Goal: Information Seeking & Learning: Learn about a topic

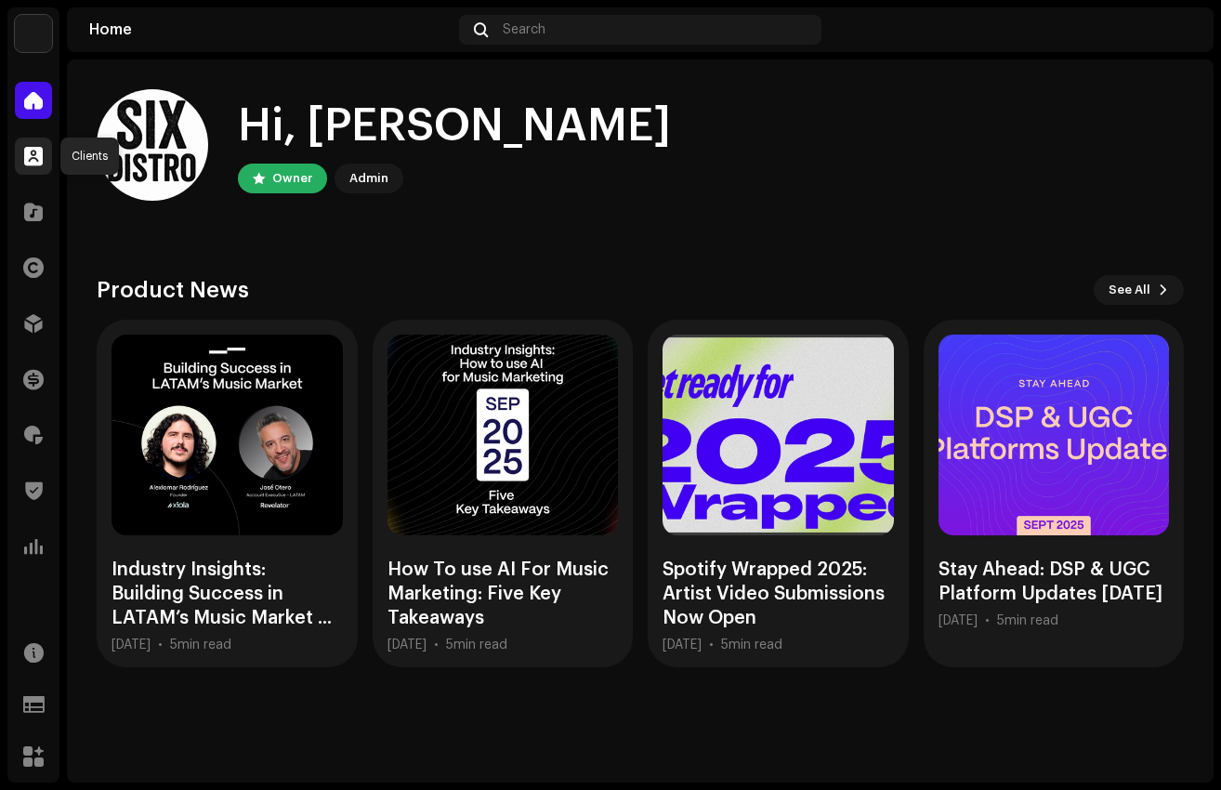
click at [28, 159] on span at bounding box center [33, 156] width 19 height 15
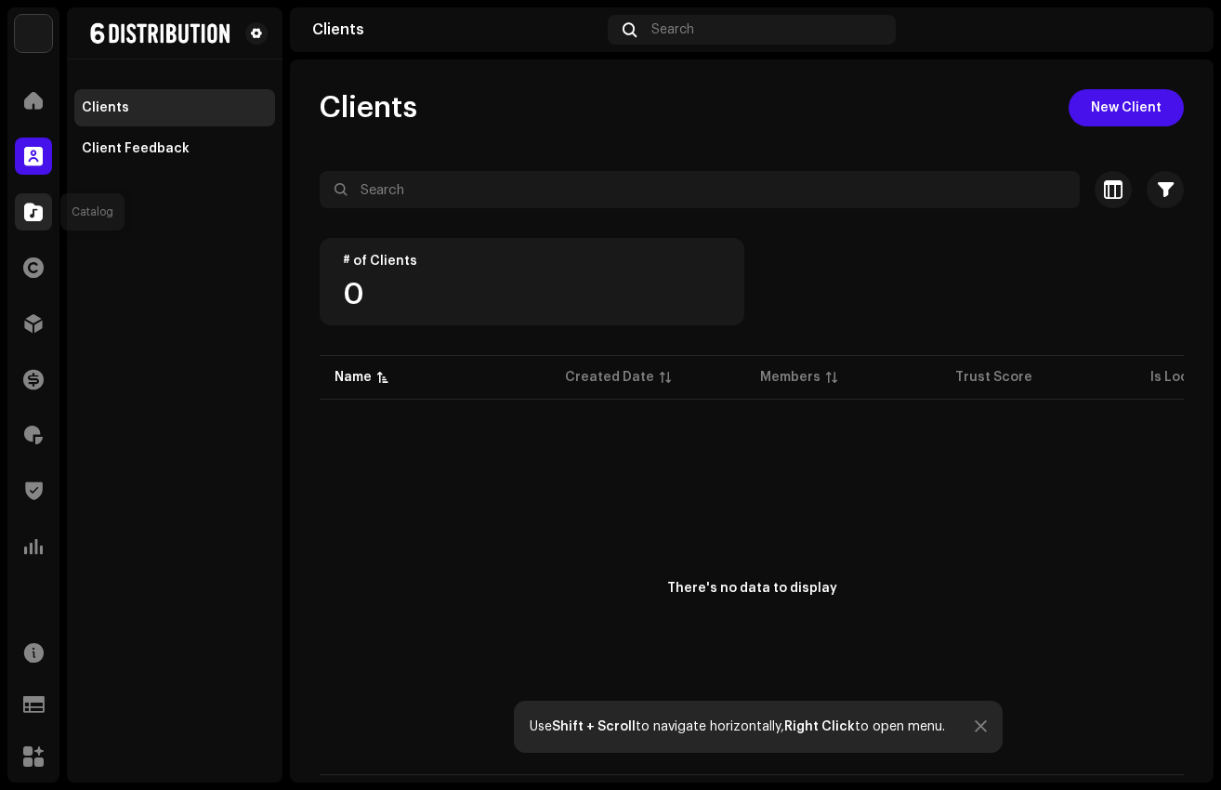
click at [32, 210] on span at bounding box center [33, 211] width 19 height 15
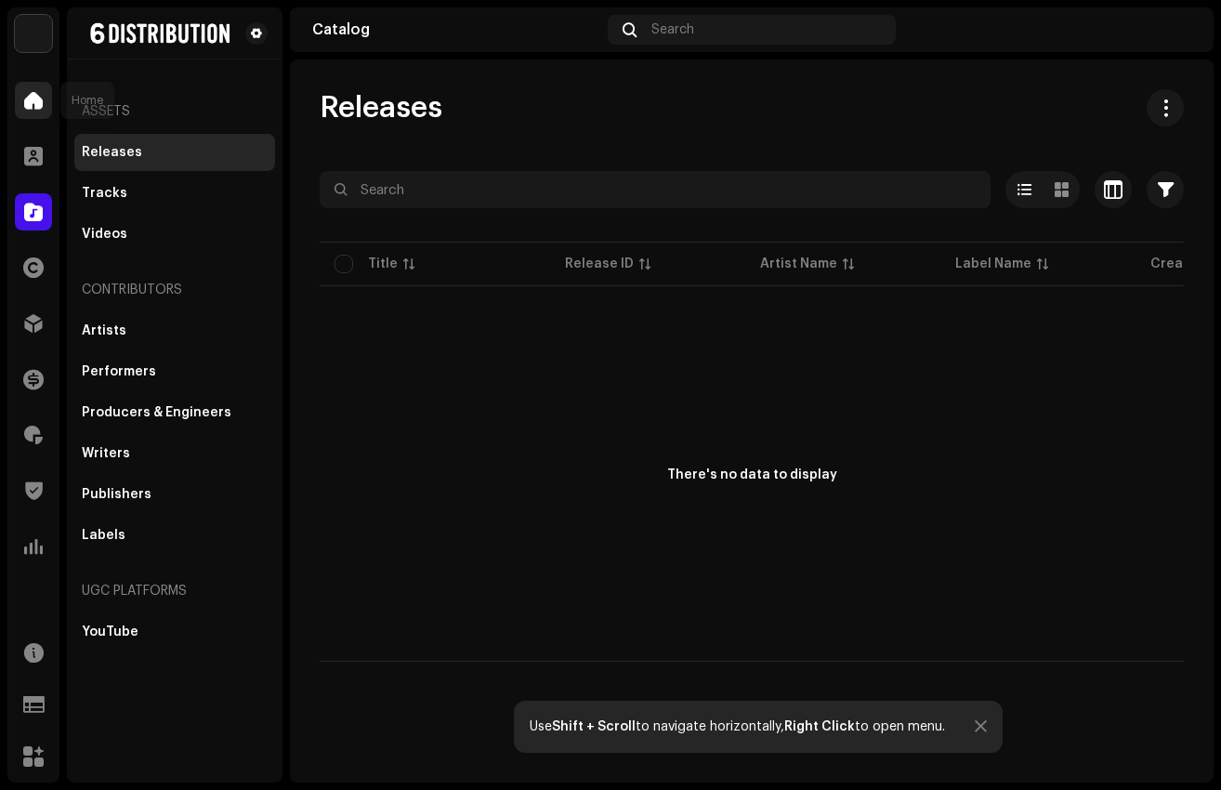
click at [36, 89] on div at bounding box center [33, 100] width 37 height 37
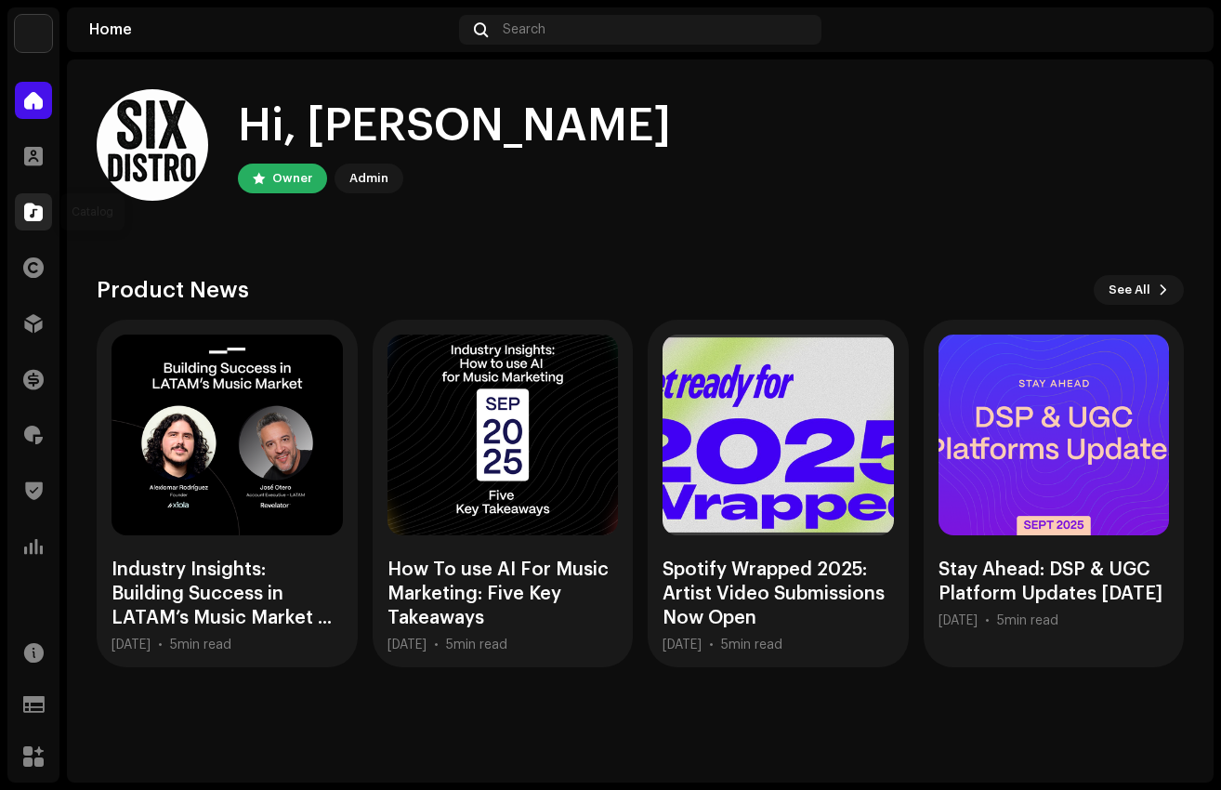
click at [29, 194] on div at bounding box center [33, 211] width 37 height 37
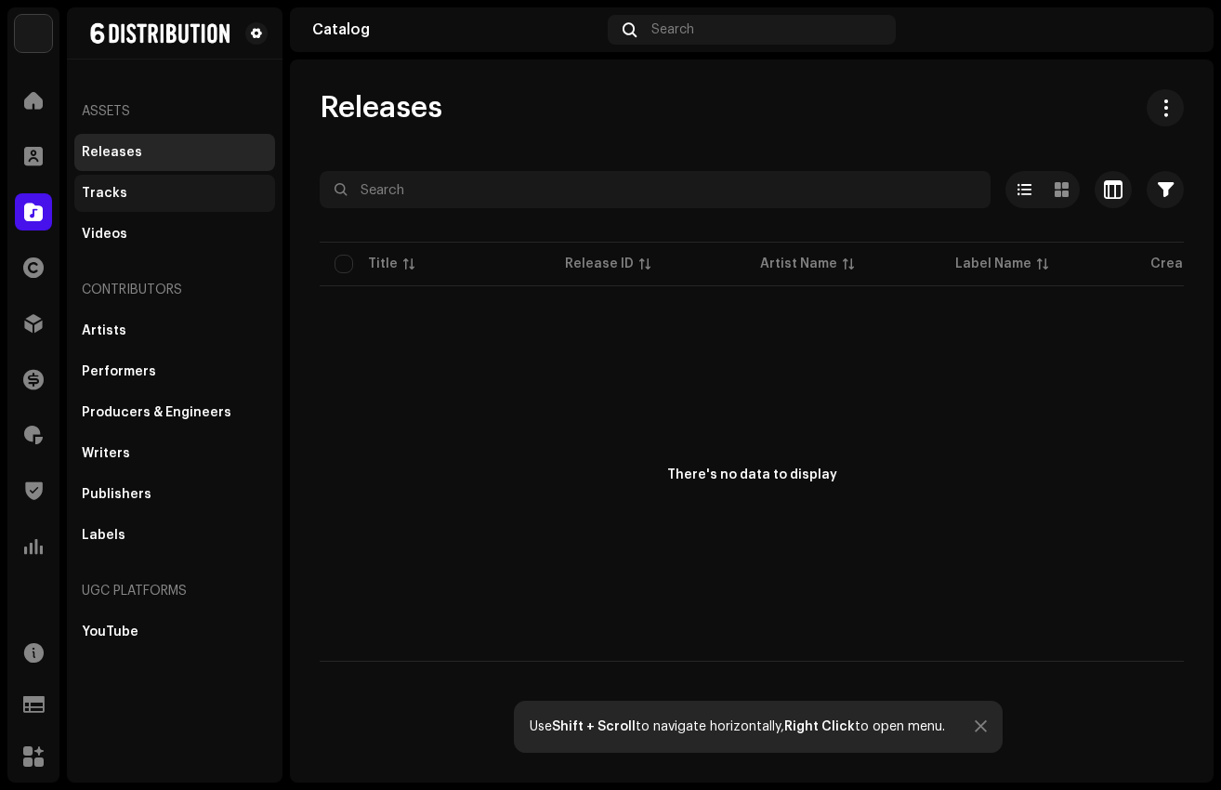
click at [117, 179] on div "Tracks" at bounding box center [174, 193] width 201 height 37
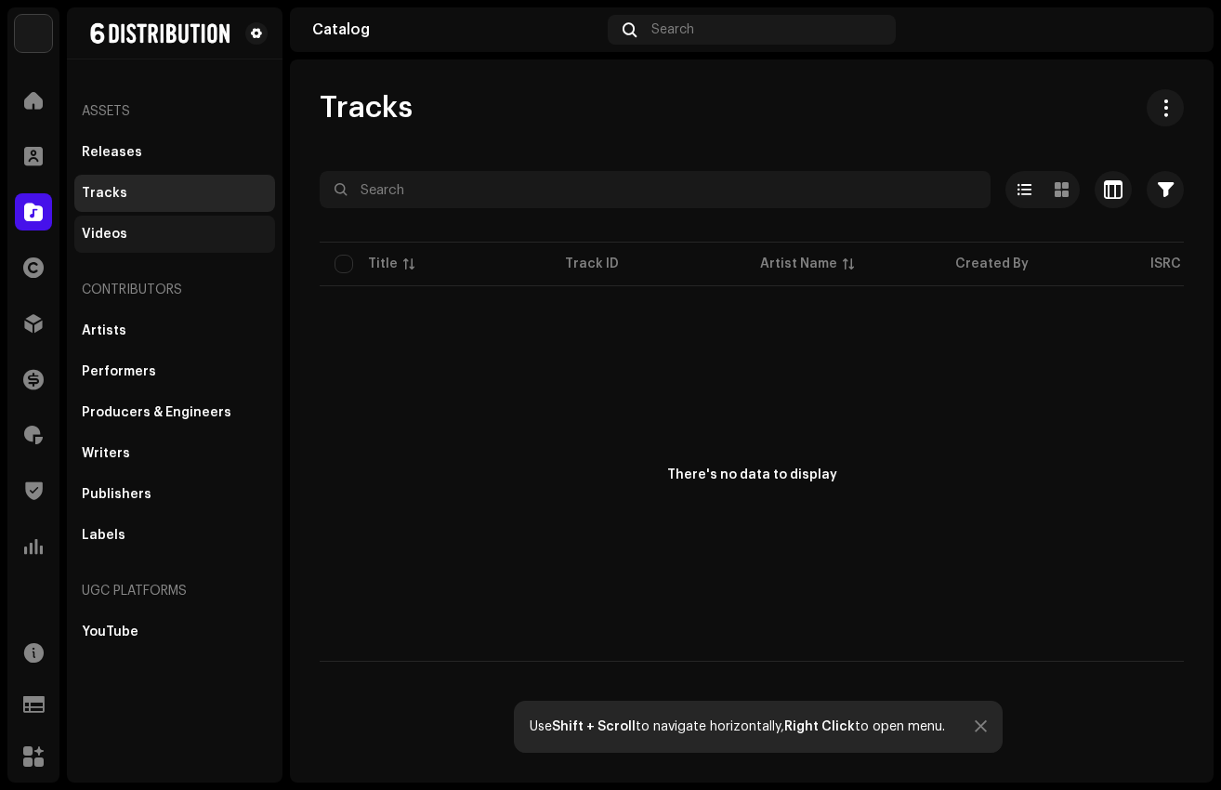
click at [113, 251] on div "Videos" at bounding box center [174, 234] width 201 height 37
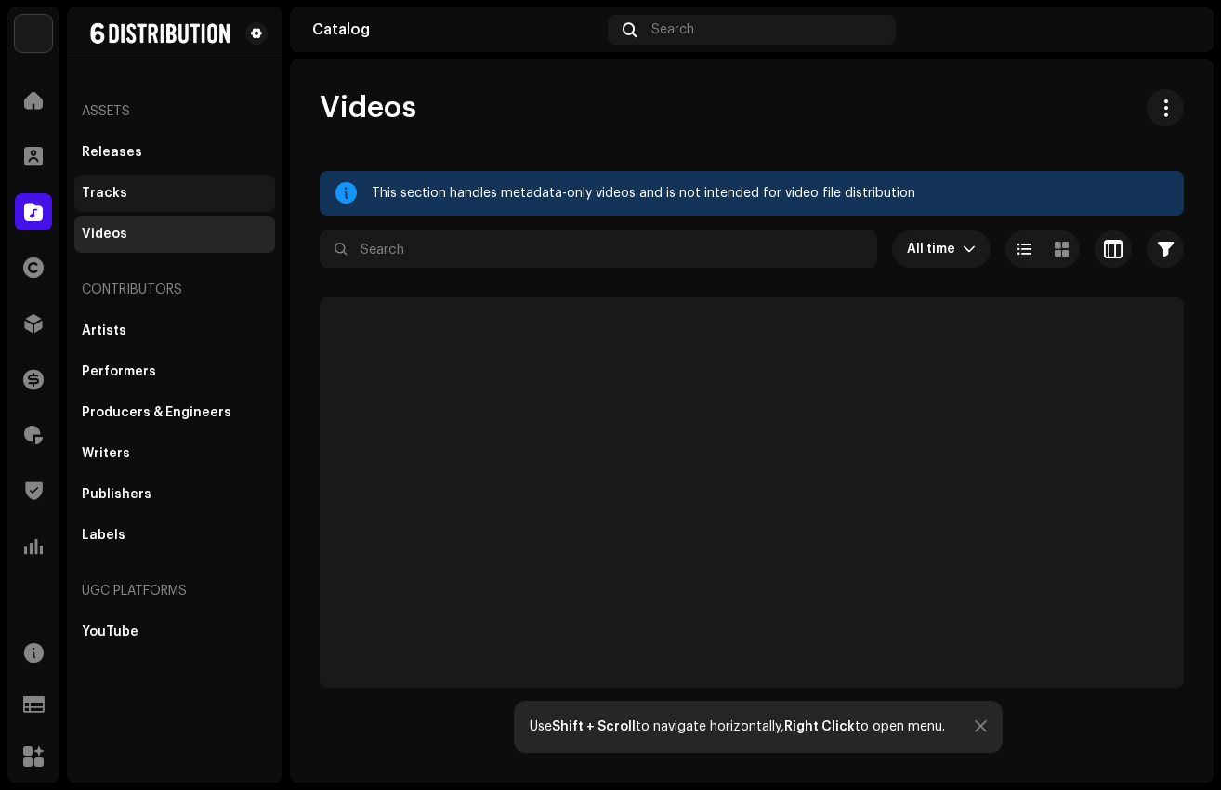
click at [132, 209] on div "Tracks" at bounding box center [174, 193] width 201 height 37
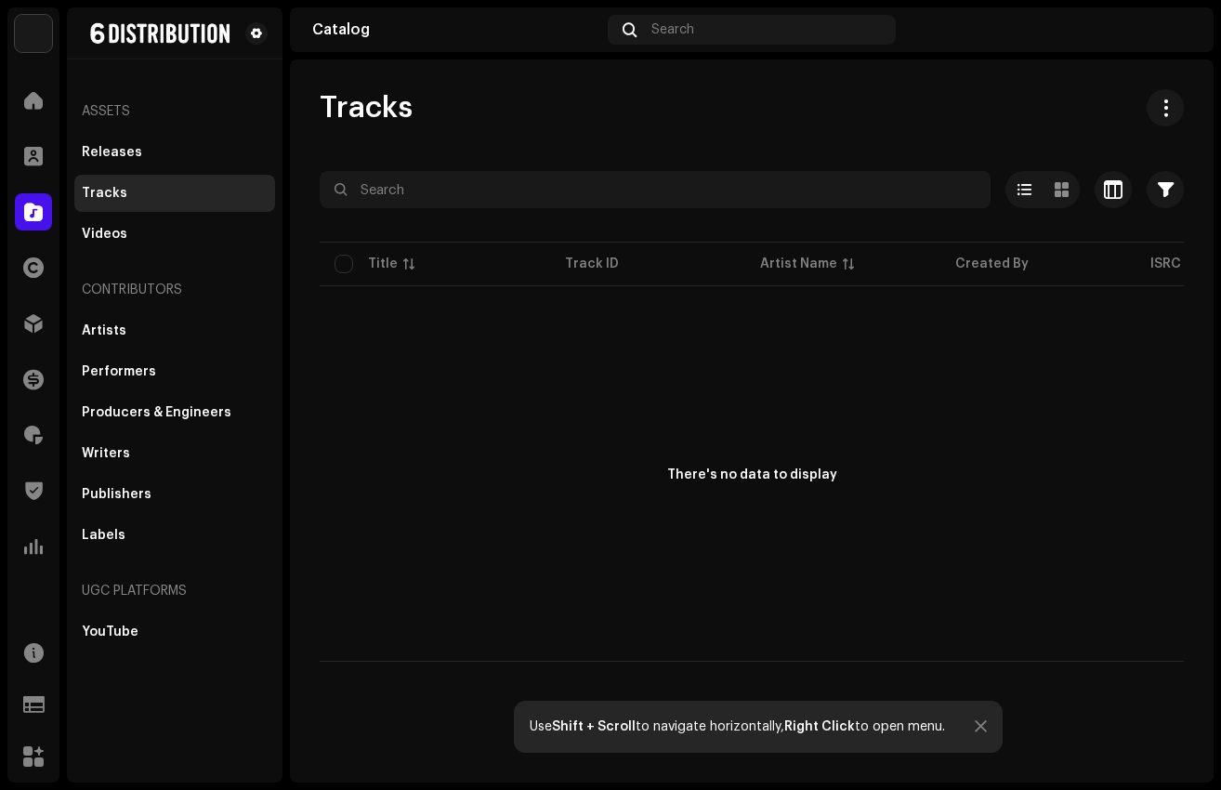
click at [111, 172] on div "Releases Tracks Videos" at bounding box center [174, 193] width 201 height 119
click at [117, 145] on div "Releases" at bounding box center [112, 152] width 60 height 15
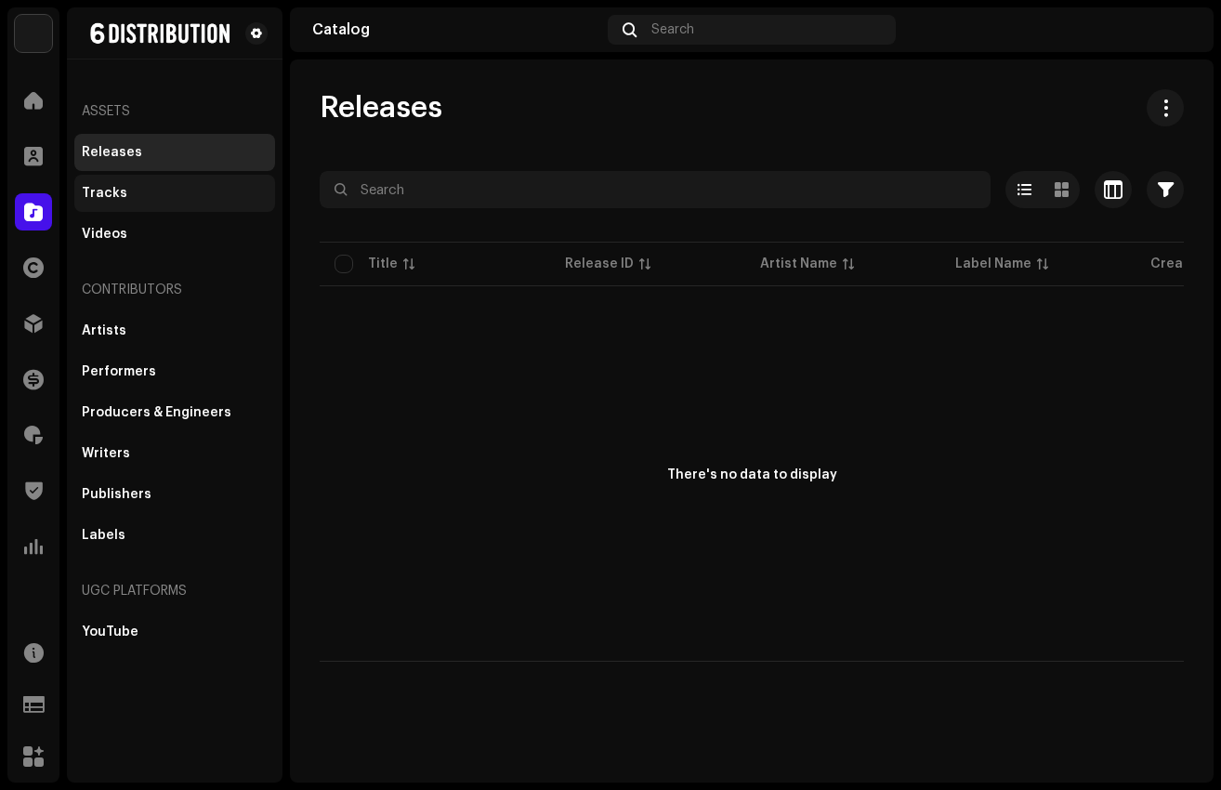
click at [102, 203] on div "Tracks" at bounding box center [174, 193] width 201 height 37
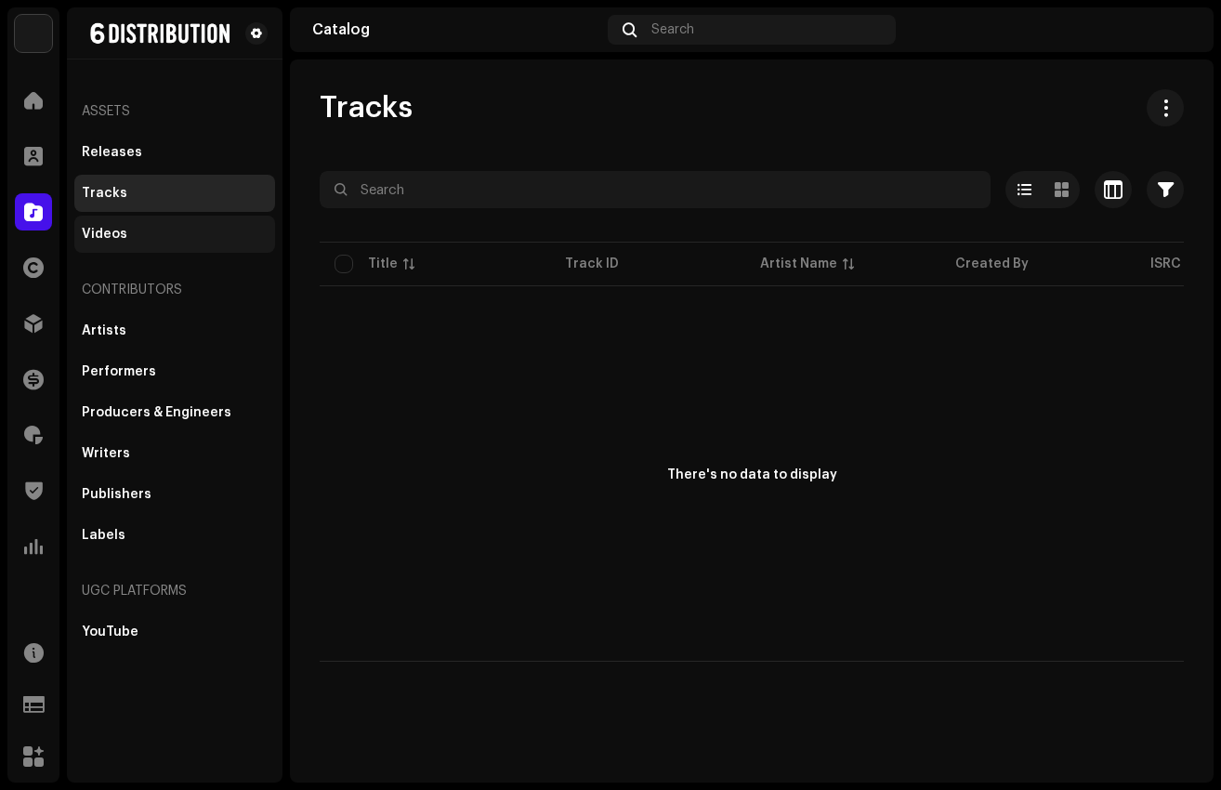
click at [103, 237] on div "Videos" at bounding box center [105, 234] width 46 height 15
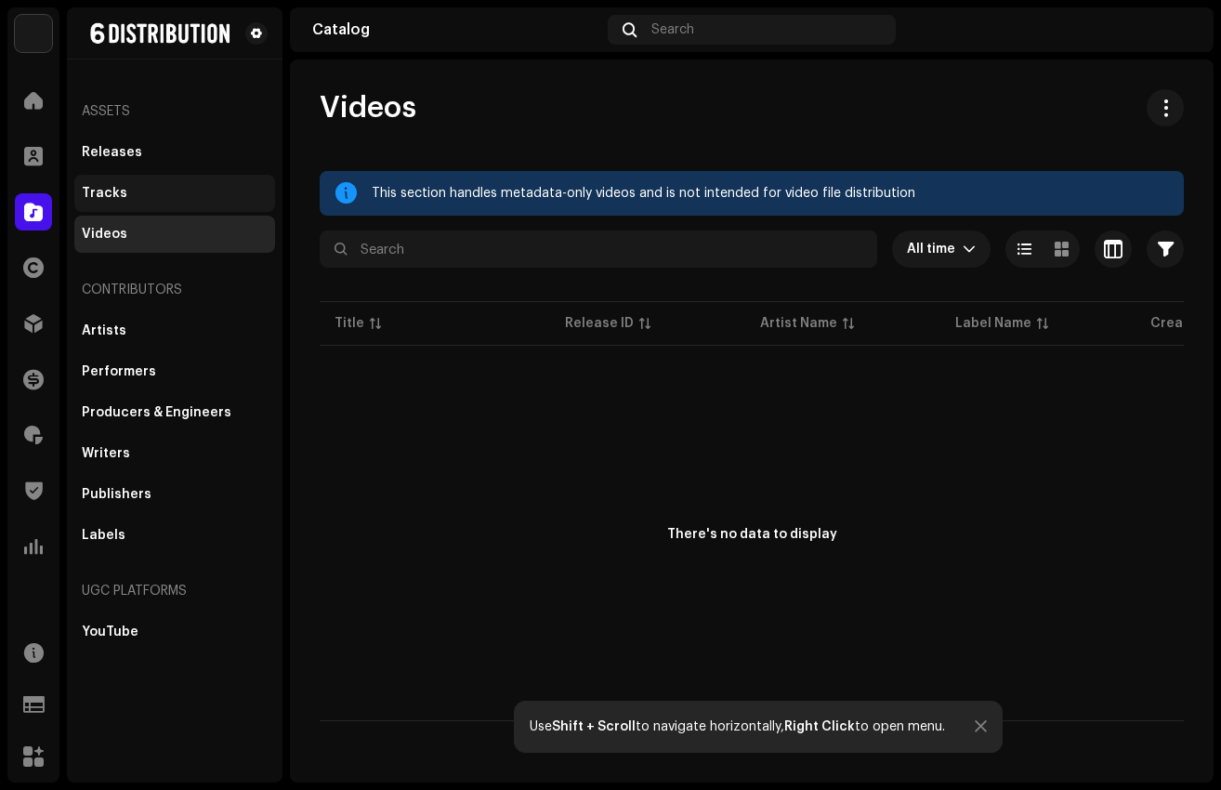
click at [96, 199] on div "Tracks" at bounding box center [105, 193] width 46 height 15
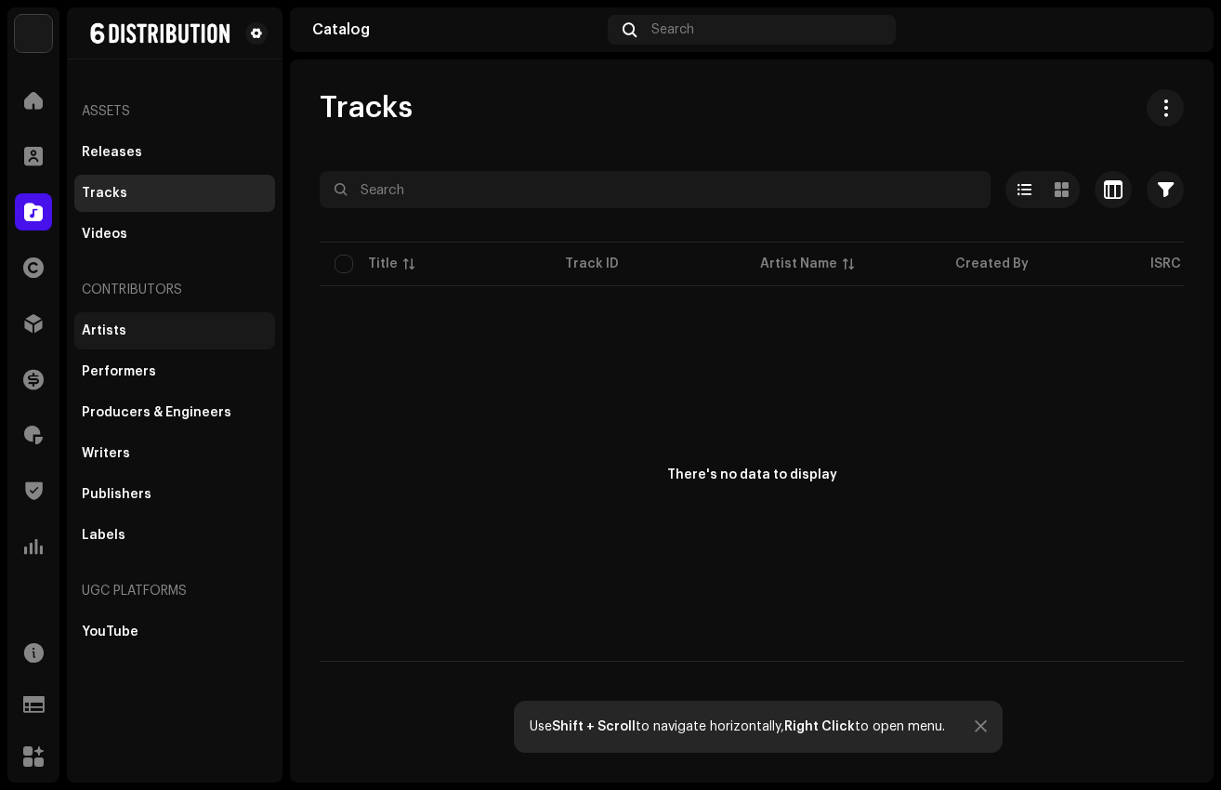
click at [147, 333] on div "Artists" at bounding box center [175, 330] width 186 height 15
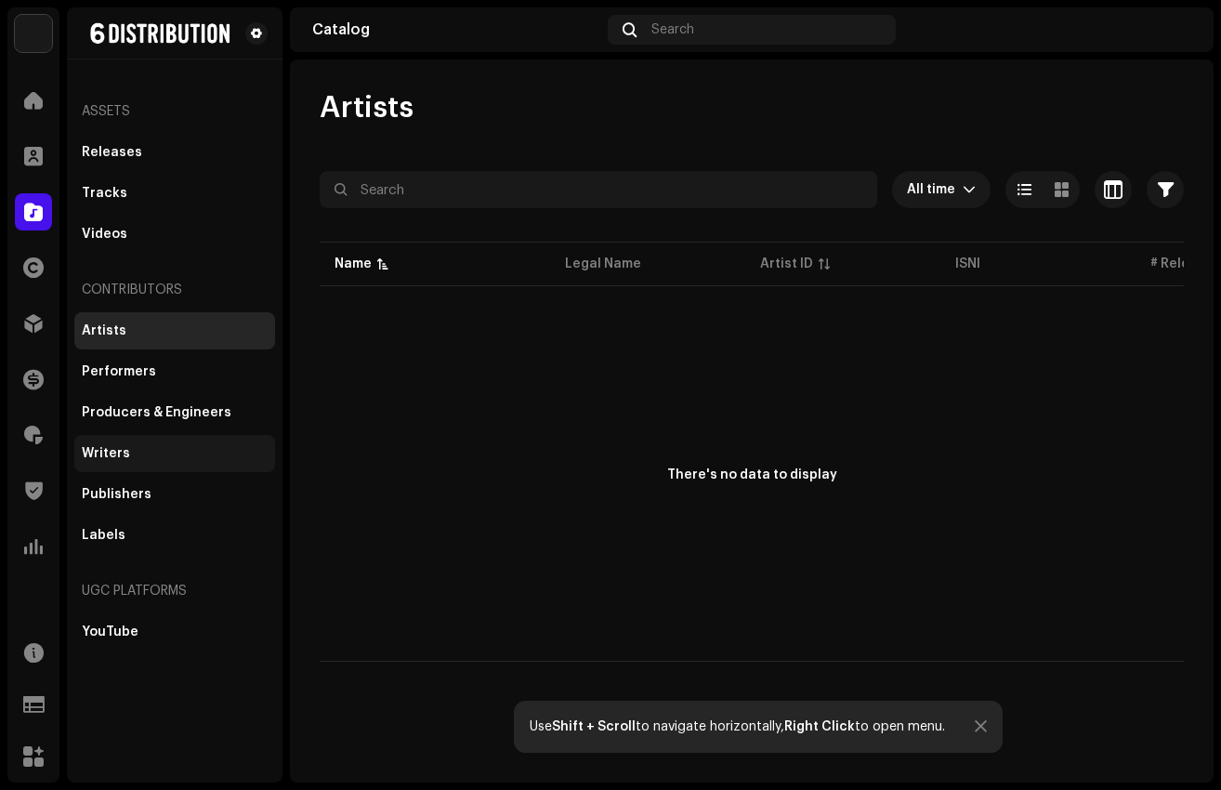
click at [130, 453] on div "Writers" at bounding box center [175, 453] width 186 height 15
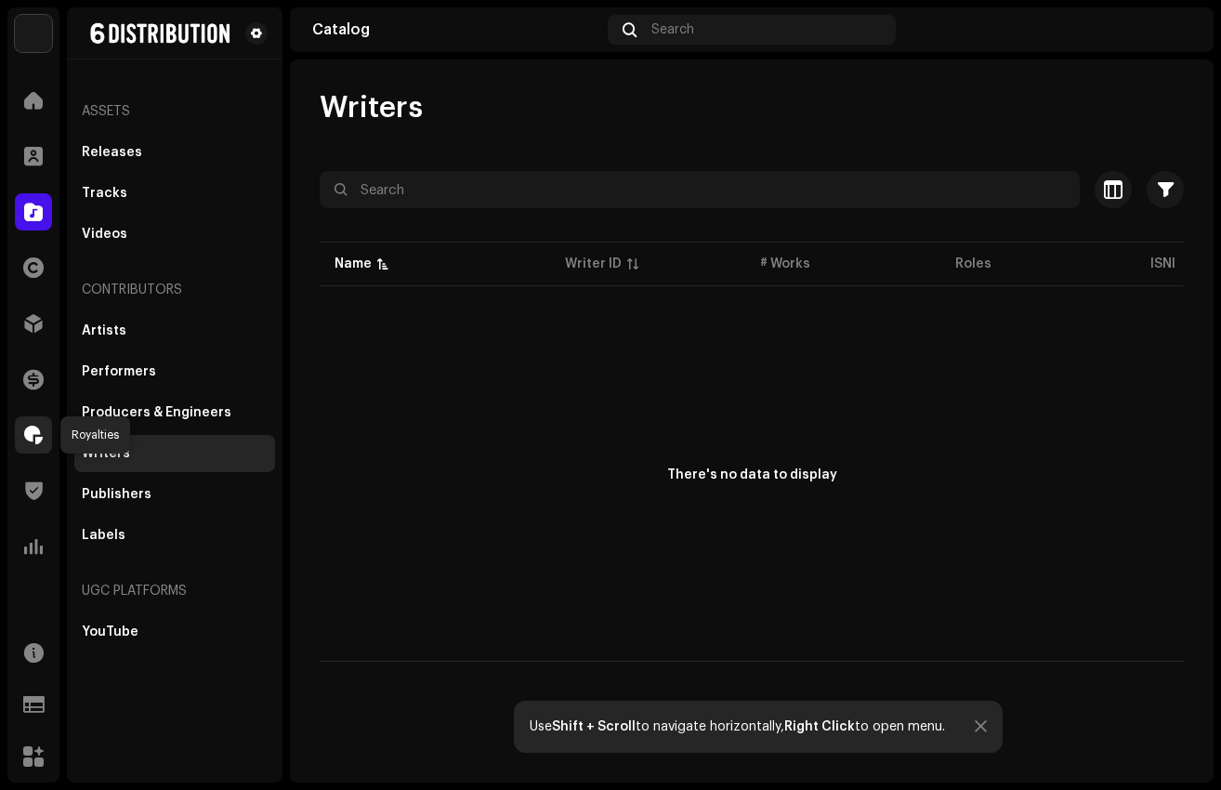
click at [34, 433] on span at bounding box center [33, 435] width 19 height 15
click at [33, 434] on span at bounding box center [33, 435] width 19 height 15
click at [32, 363] on div at bounding box center [33, 379] width 37 height 37
click at [36, 331] on span at bounding box center [33, 323] width 19 height 15
click at [31, 271] on span at bounding box center [33, 267] width 20 height 15
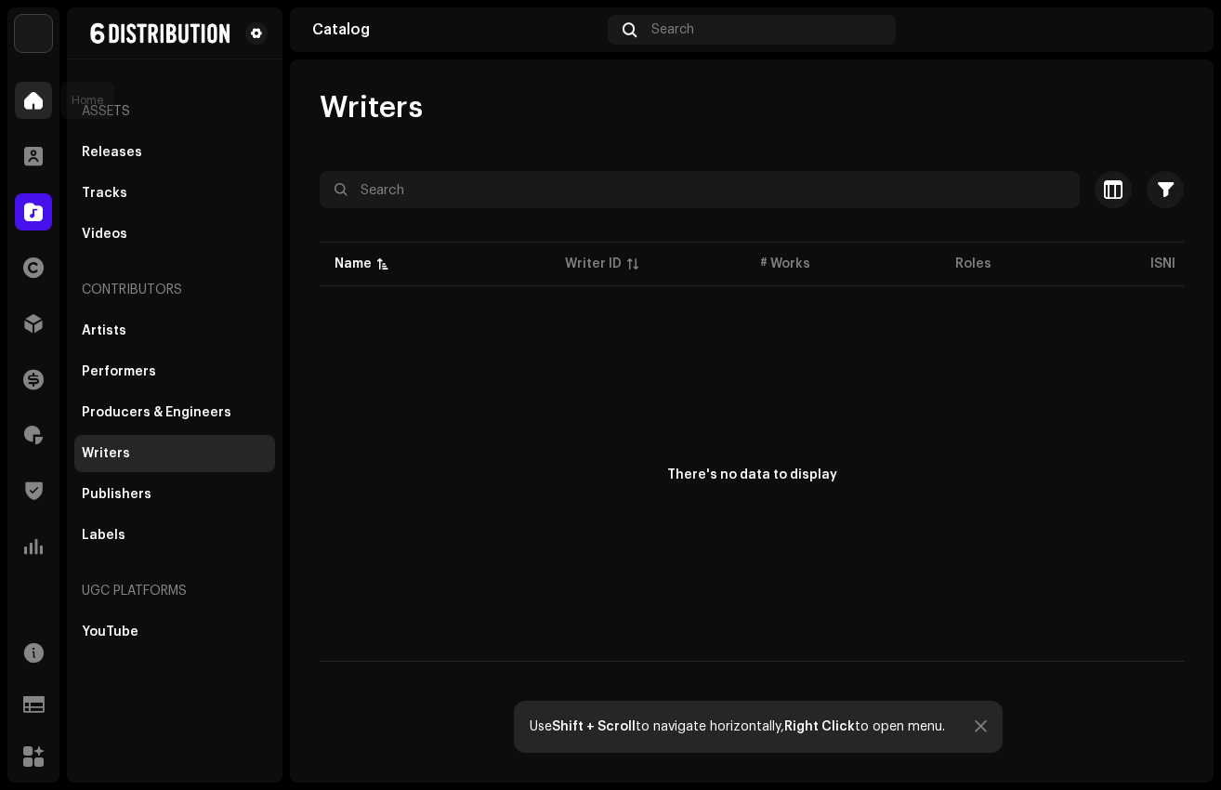
click at [37, 102] on span at bounding box center [33, 100] width 19 height 15
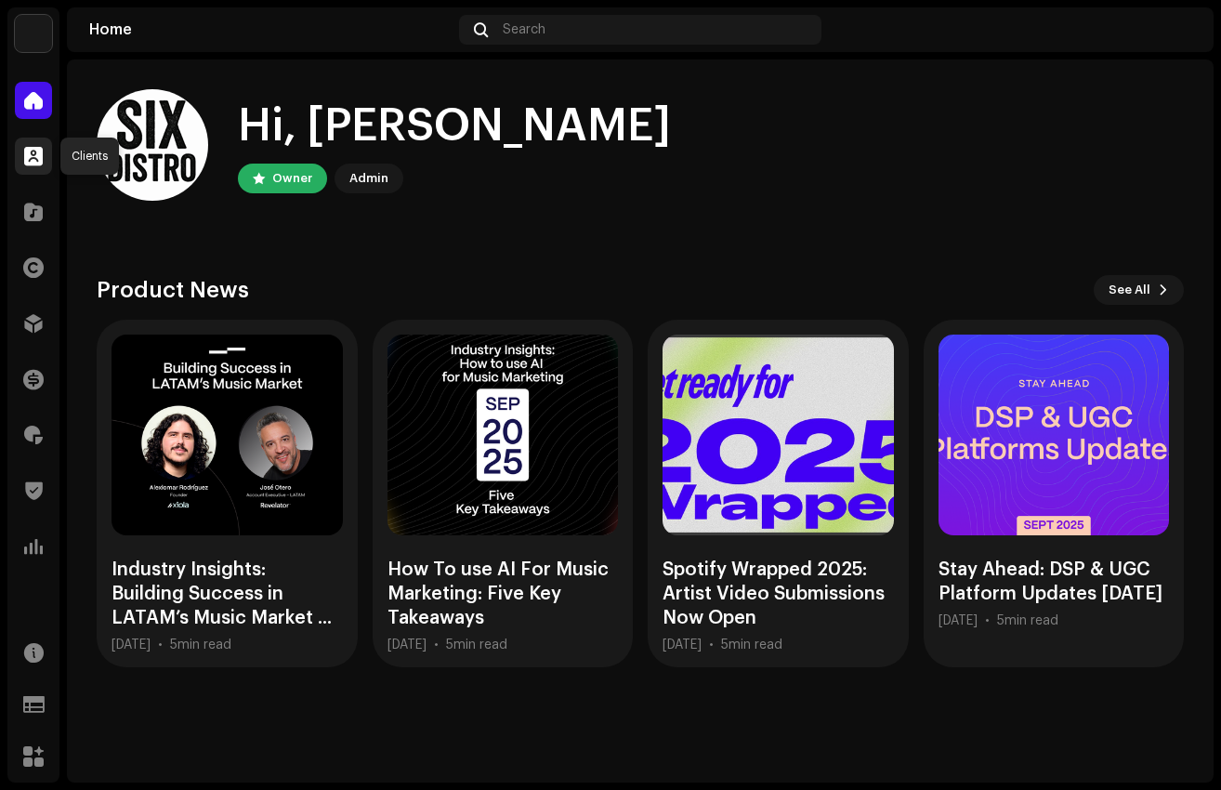
click at [40, 150] on span at bounding box center [33, 156] width 19 height 15
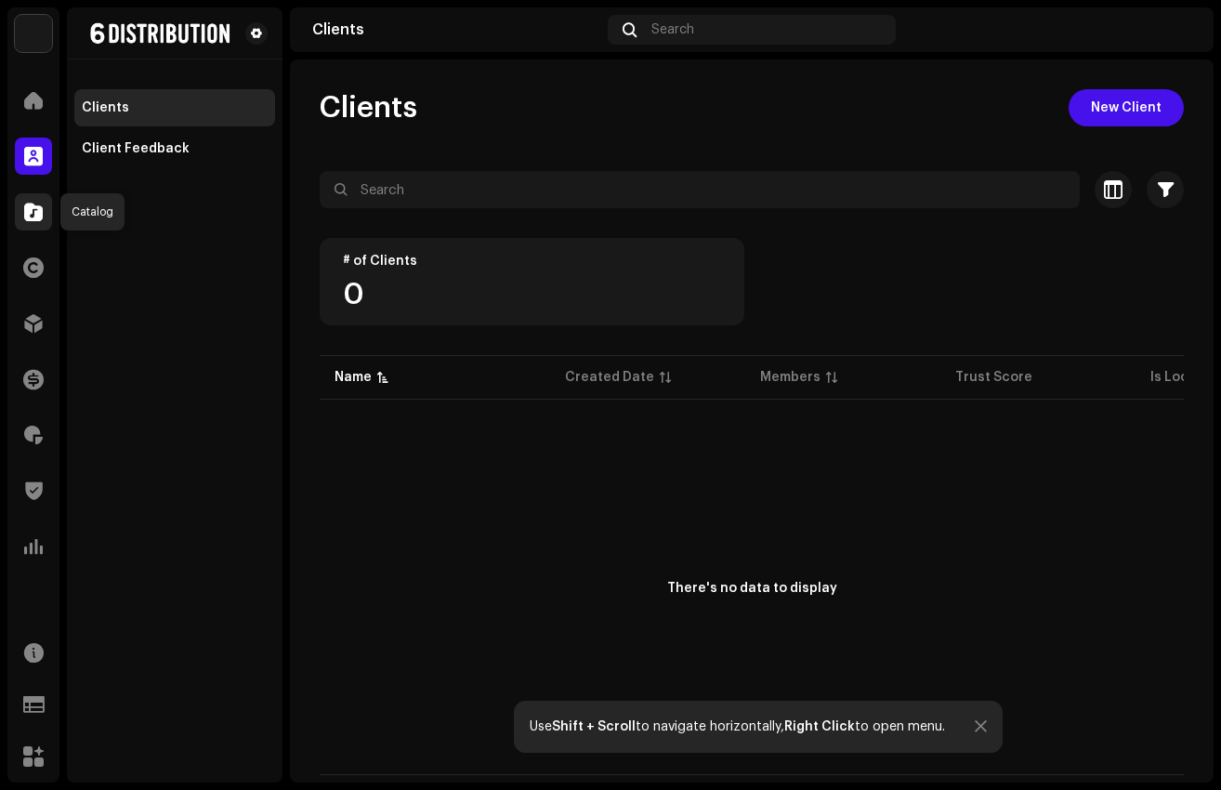
click at [27, 214] on span at bounding box center [33, 211] width 19 height 15
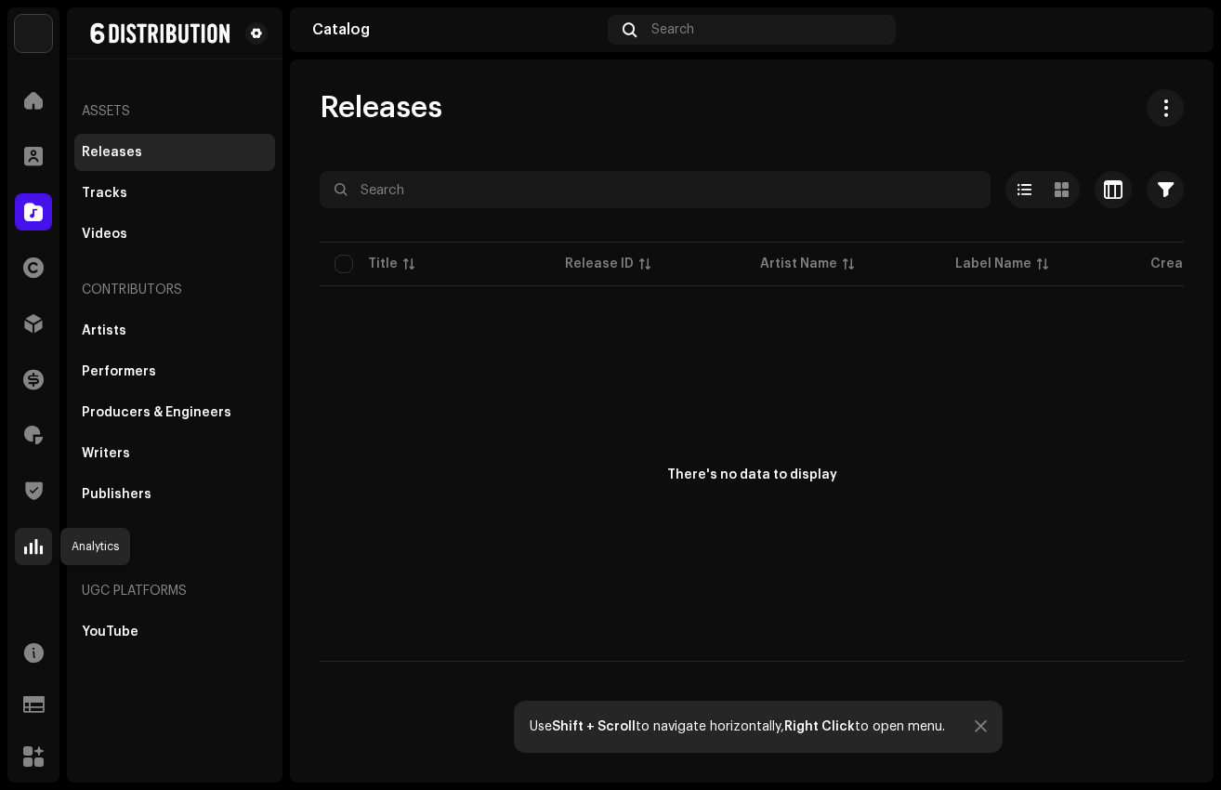
click at [31, 554] on span at bounding box center [33, 546] width 19 height 15
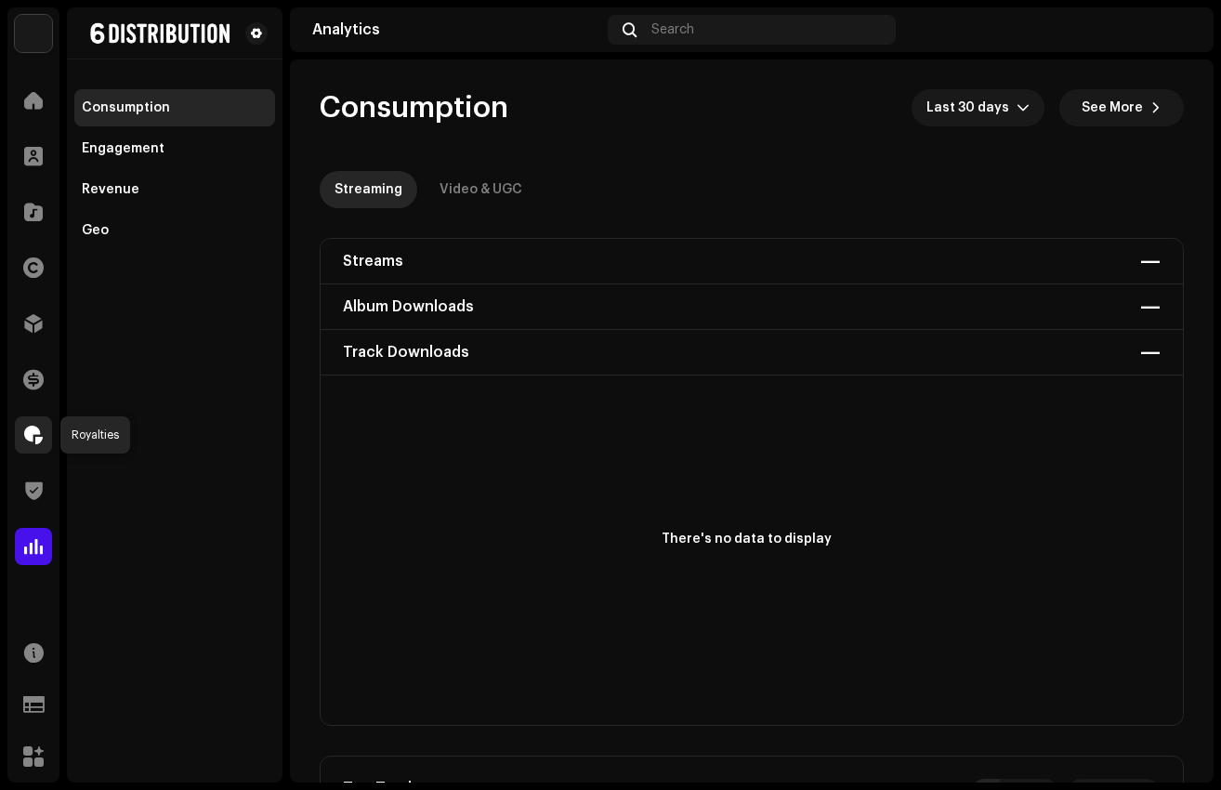
click at [36, 442] on span at bounding box center [33, 435] width 19 height 15
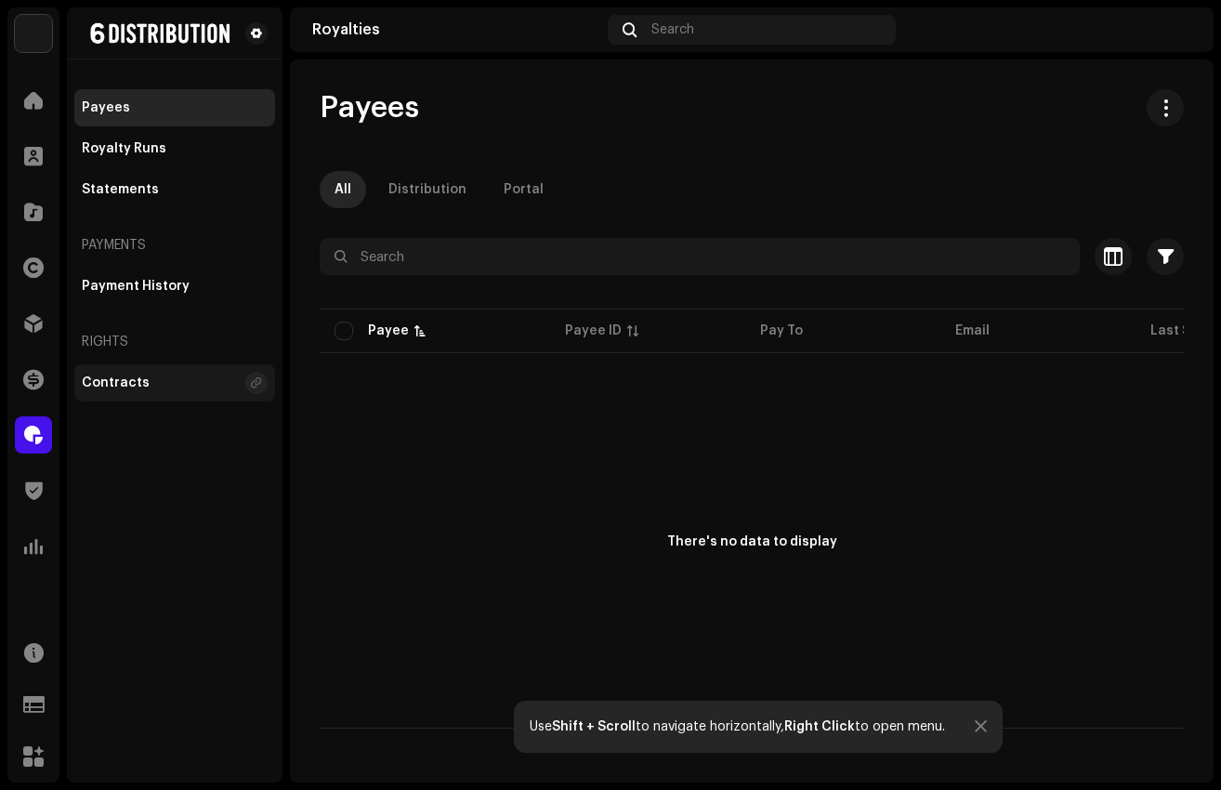
click at [137, 386] on div "Contracts" at bounding box center [116, 382] width 68 height 15
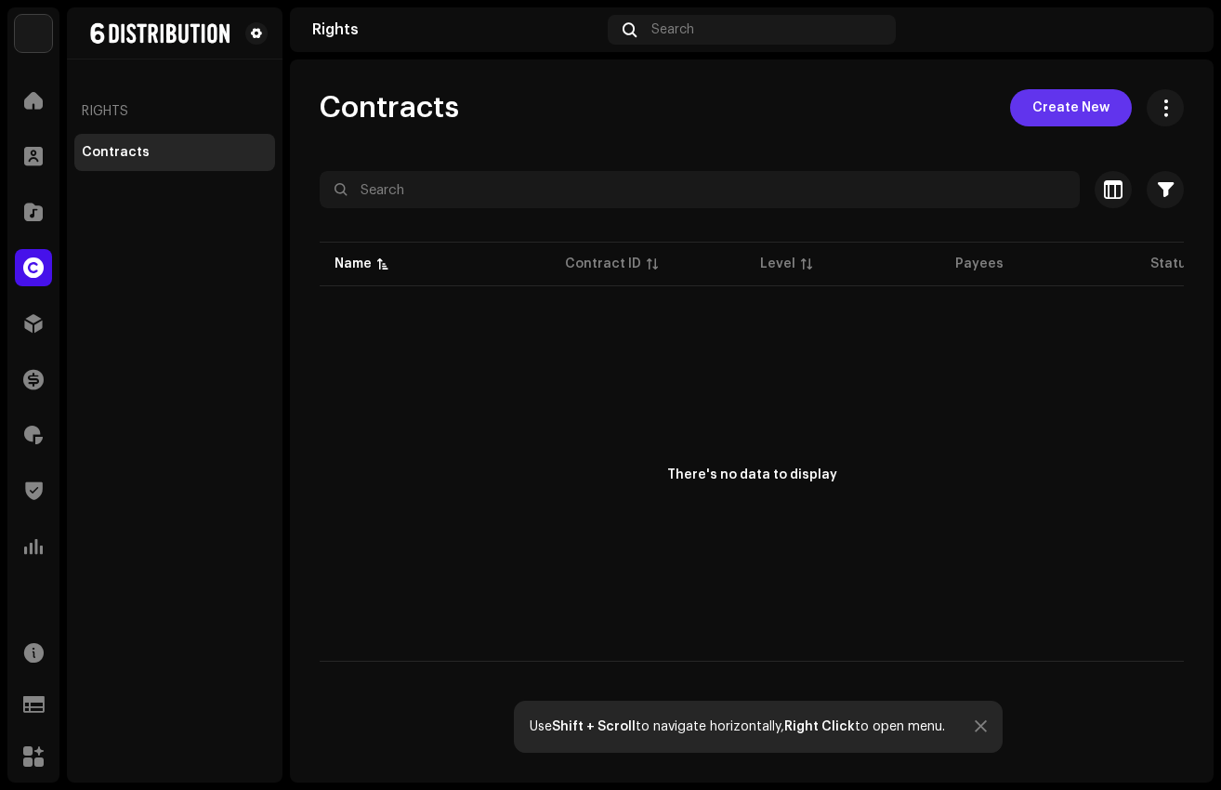
click at [1060, 112] on span "Create New" at bounding box center [1071, 107] width 77 height 37
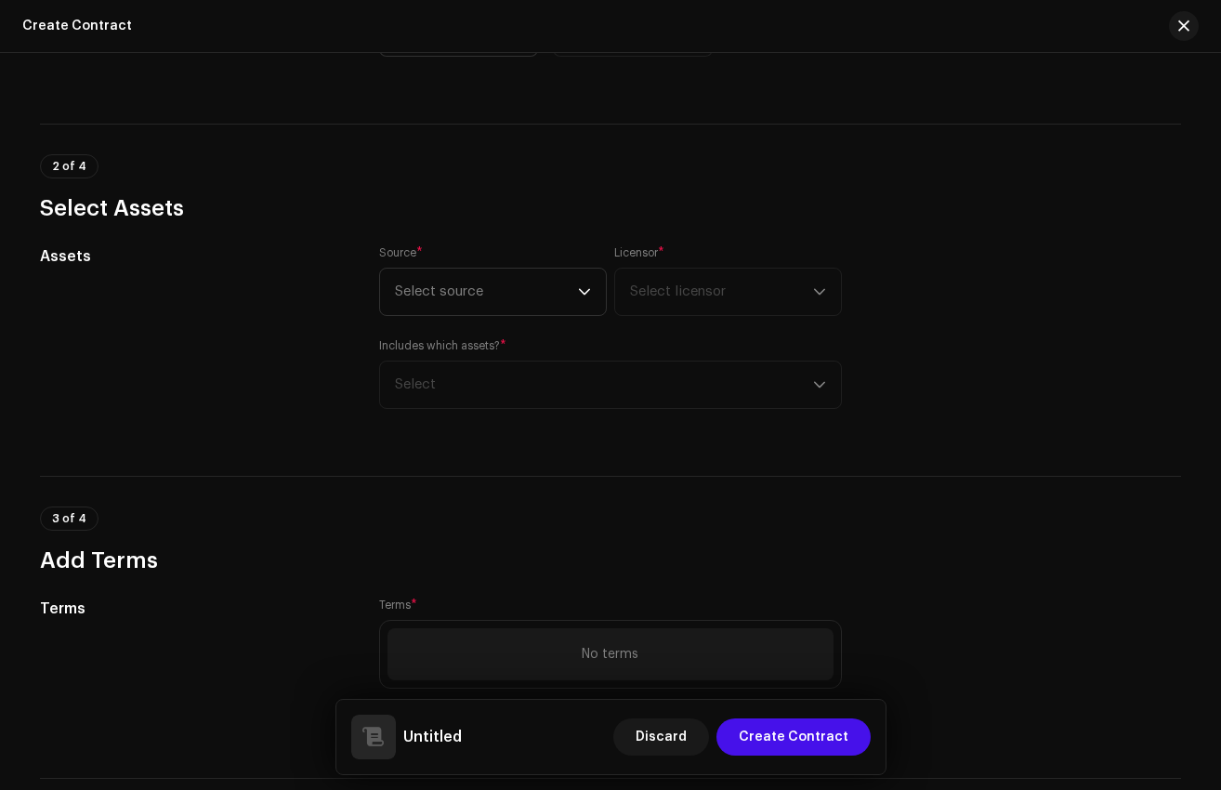
scroll to position [629, 0]
click at [444, 292] on span "Select source" at bounding box center [486, 295] width 183 height 46
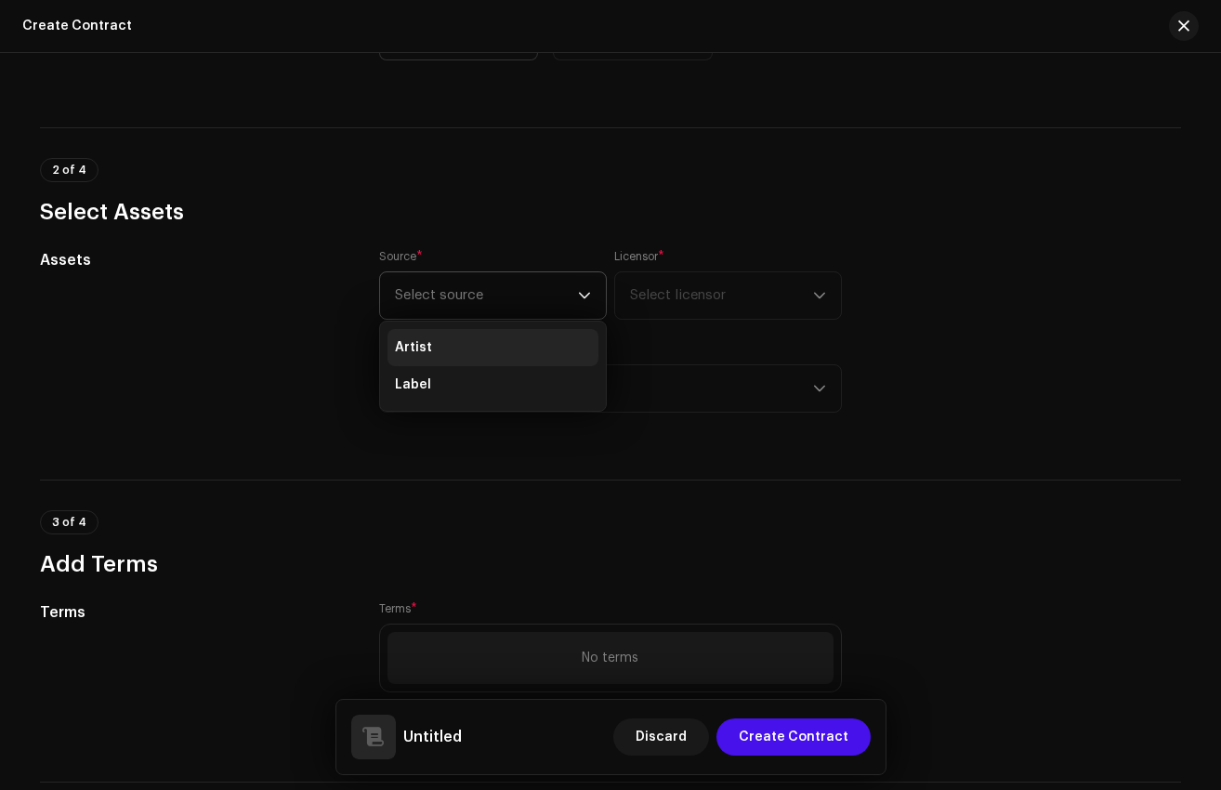
click at [425, 339] on li "Artist" at bounding box center [493, 347] width 211 height 37
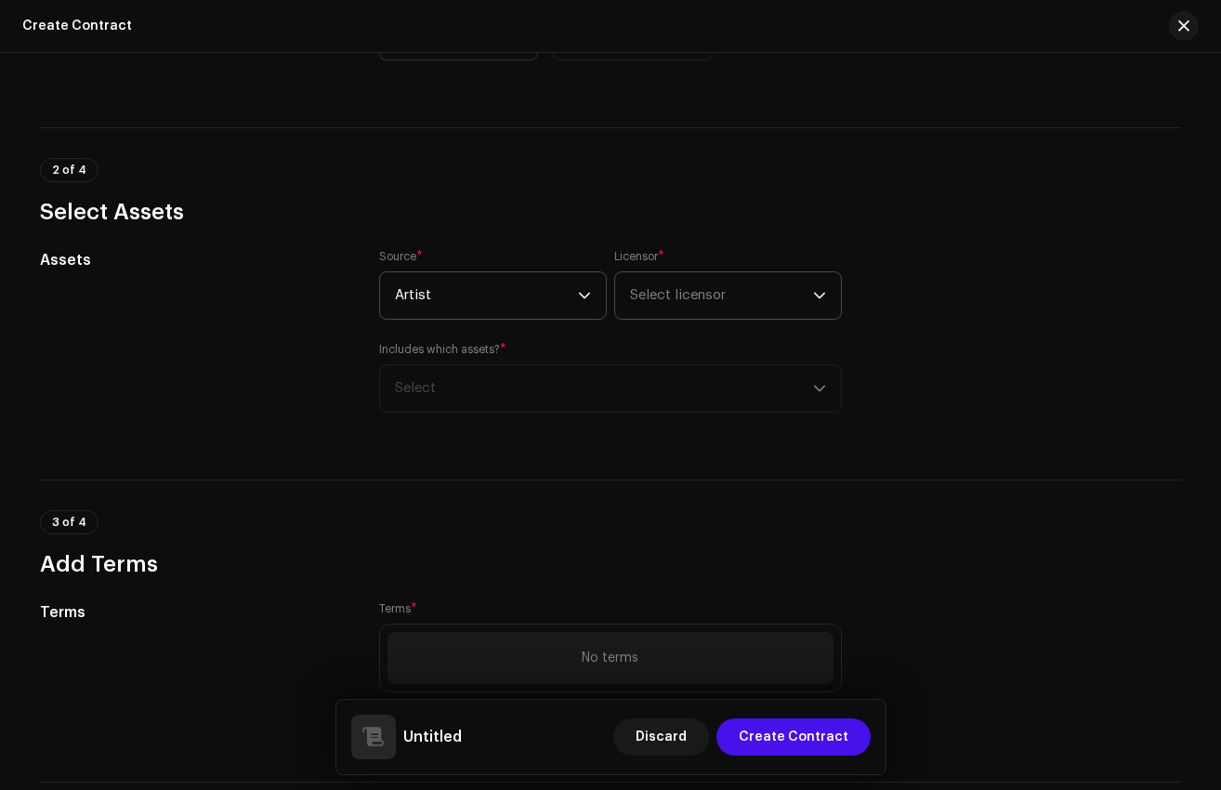
click at [718, 290] on span "Select licensor" at bounding box center [678, 295] width 96 height 14
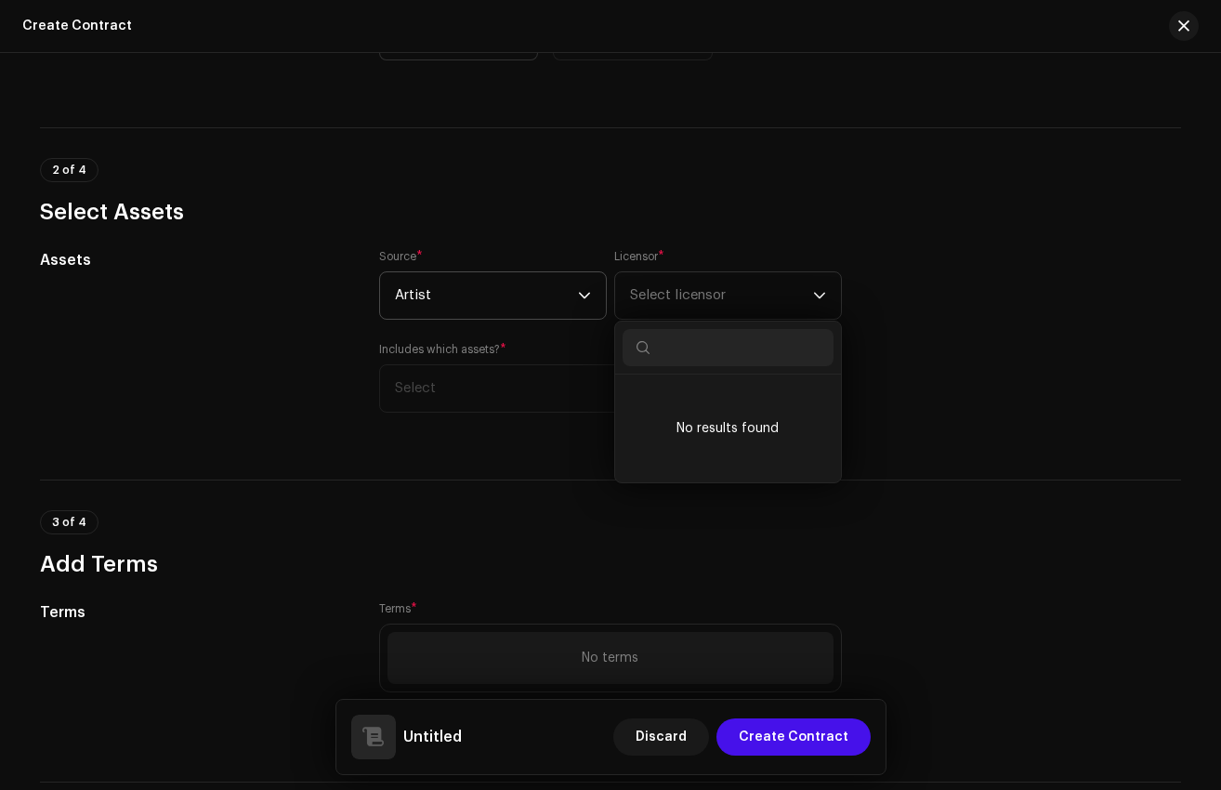
click at [379, 291] on p-select "Artist" at bounding box center [493, 295] width 228 height 48
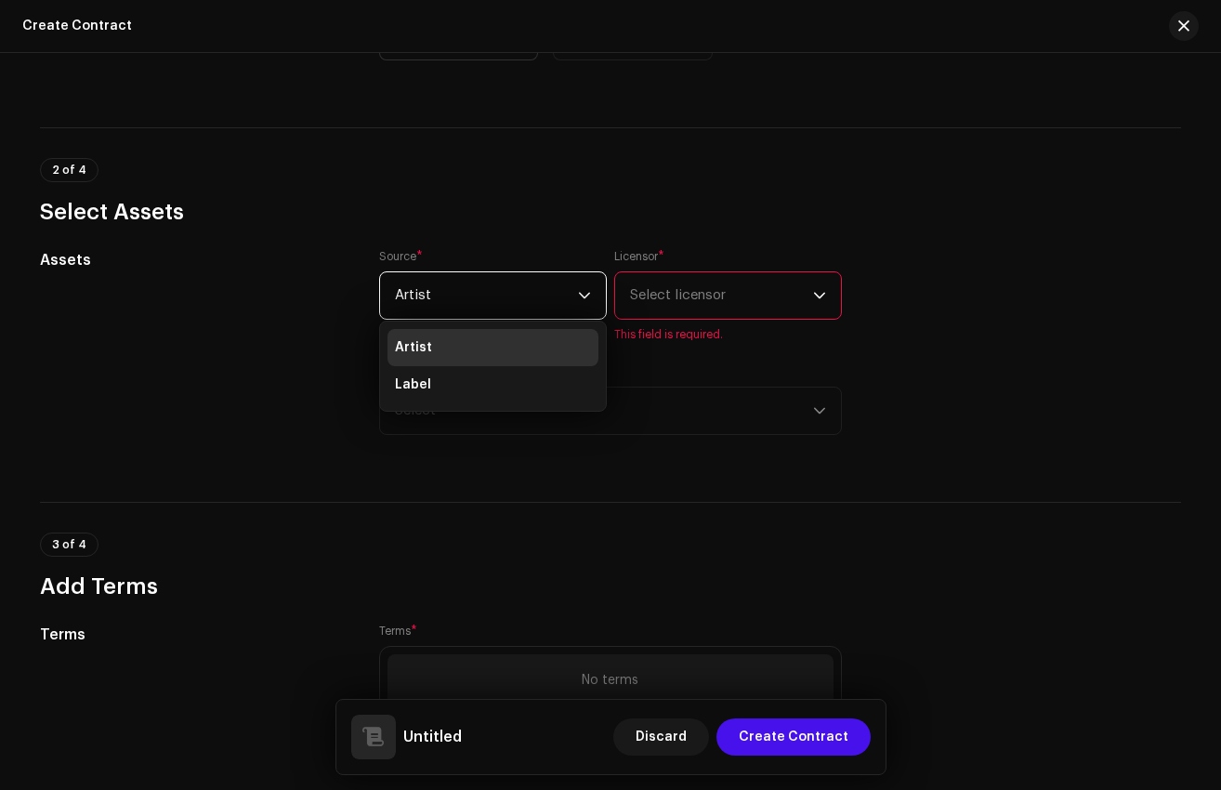
click at [680, 454] on div "Source * Artist Artist Label Licensor * Select licensor This field is required.…" at bounding box center [610, 353] width 463 height 208
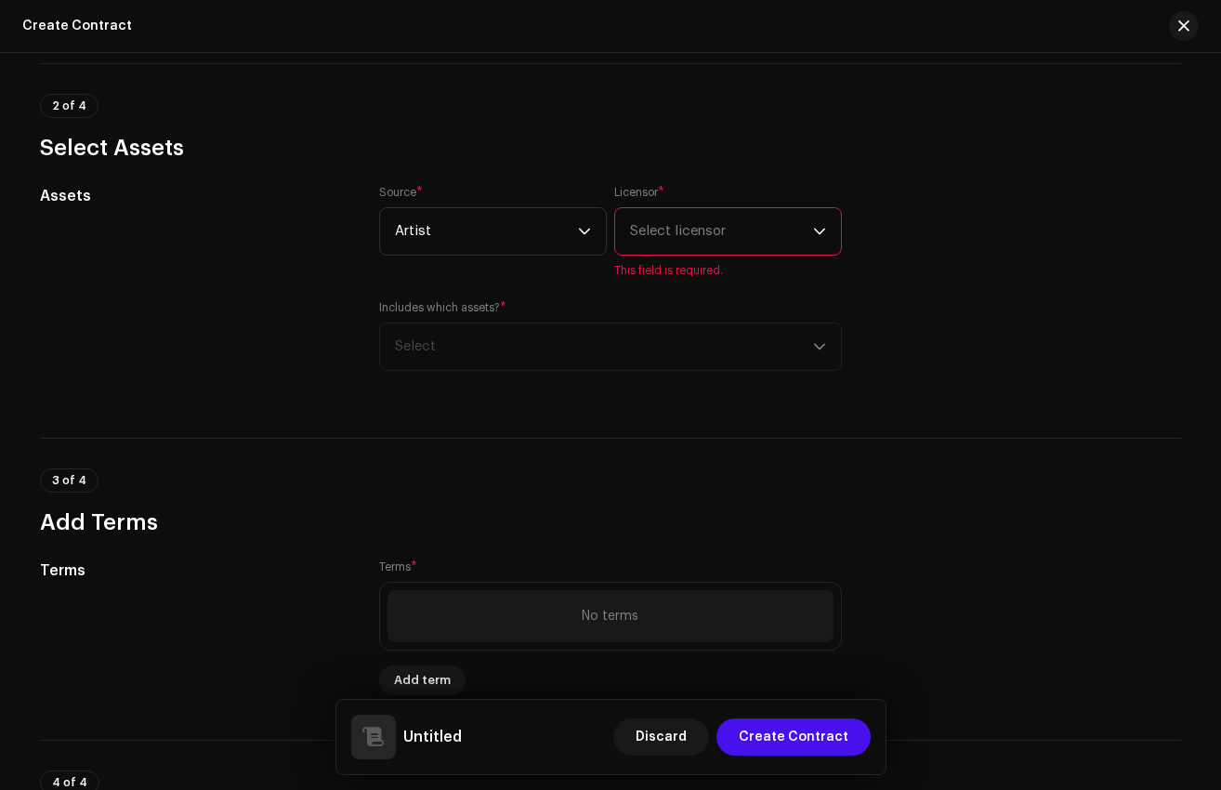
scroll to position [726, 0]
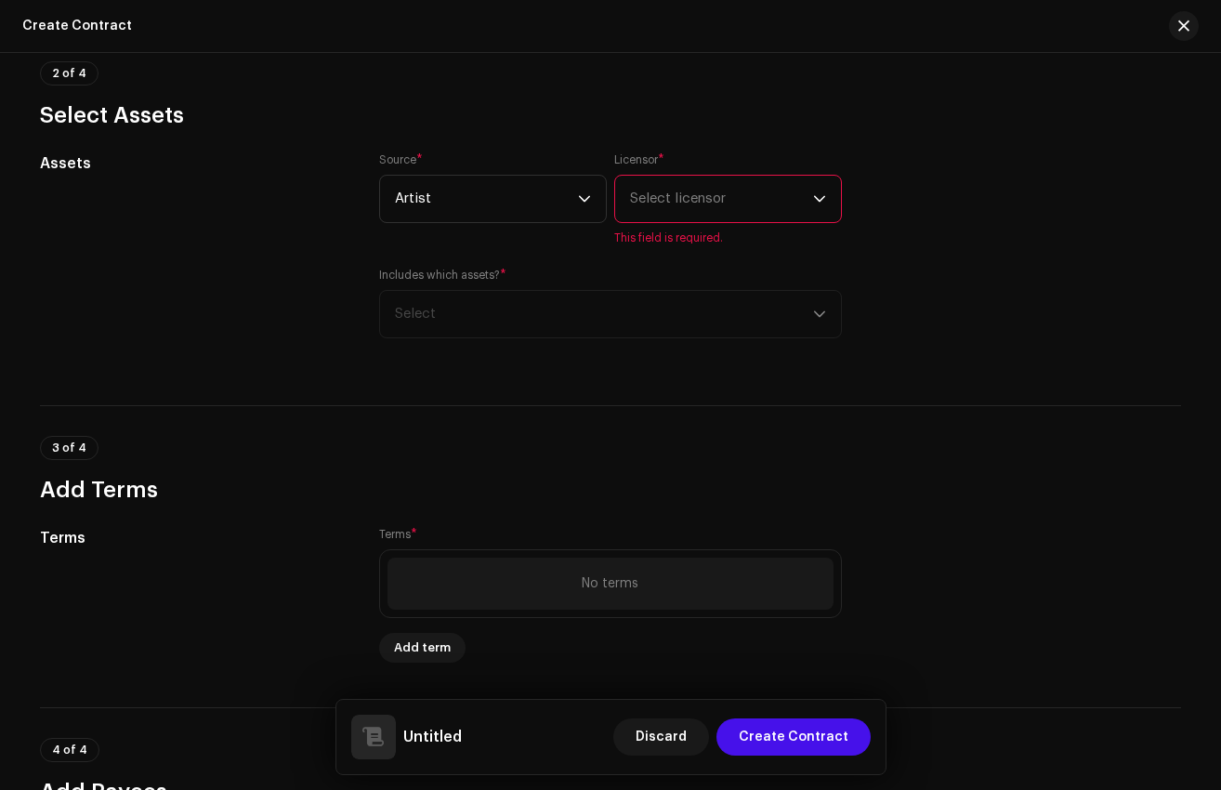
click at [507, 317] on div "Includes which assets? * Select" at bounding box center [610, 303] width 463 height 71
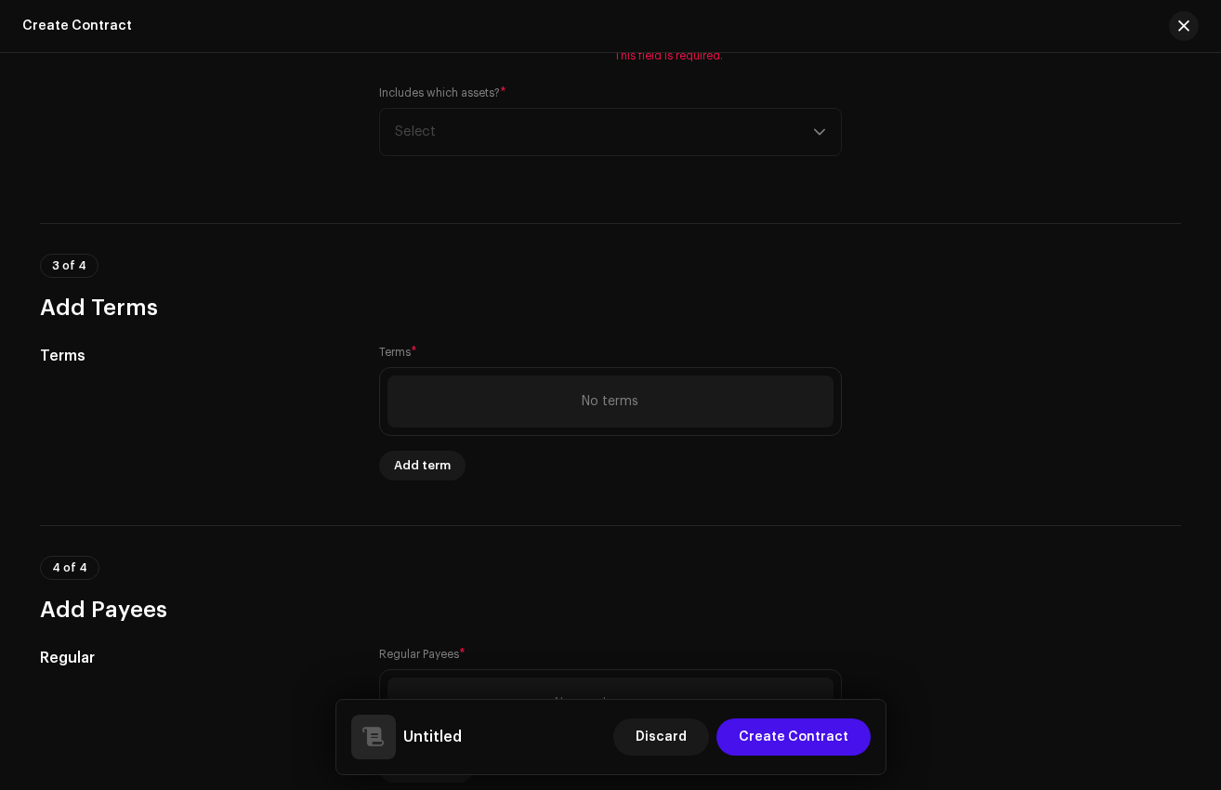
scroll to position [912, 0]
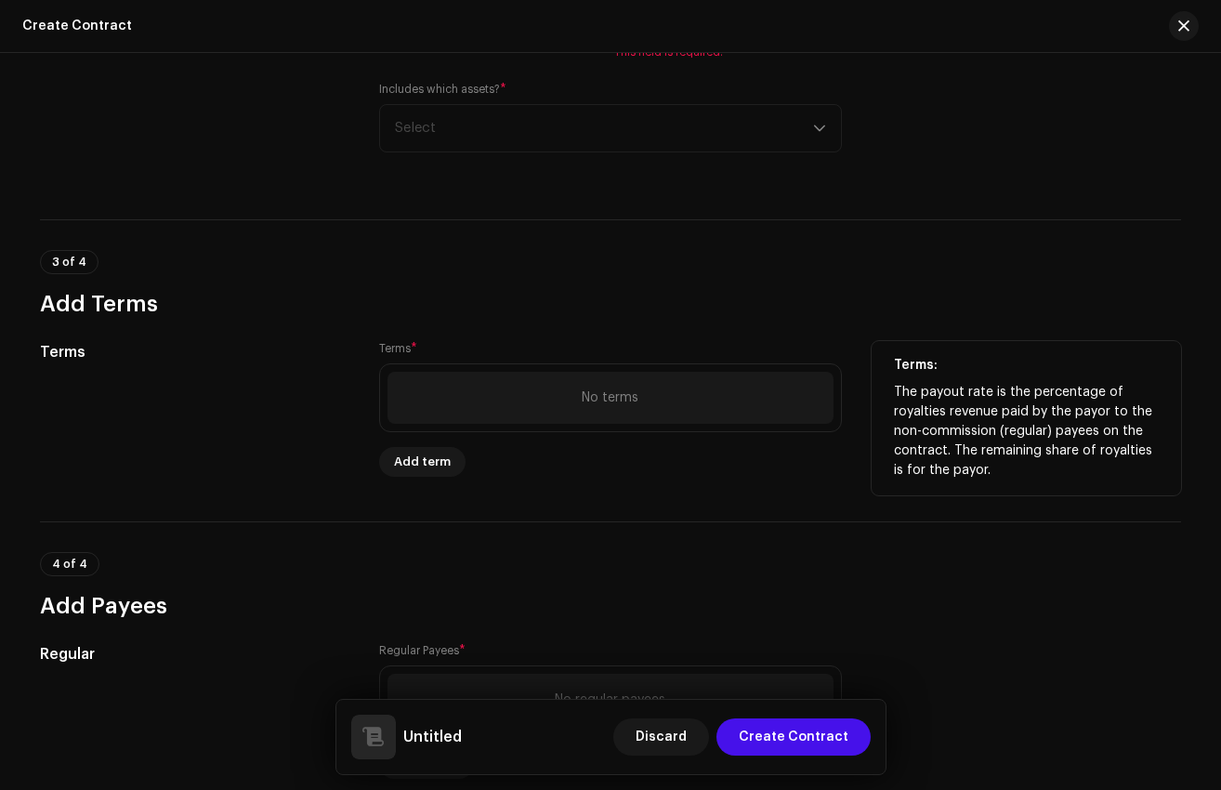
click at [445, 412] on div "No terms" at bounding box center [611, 398] width 446 height 52
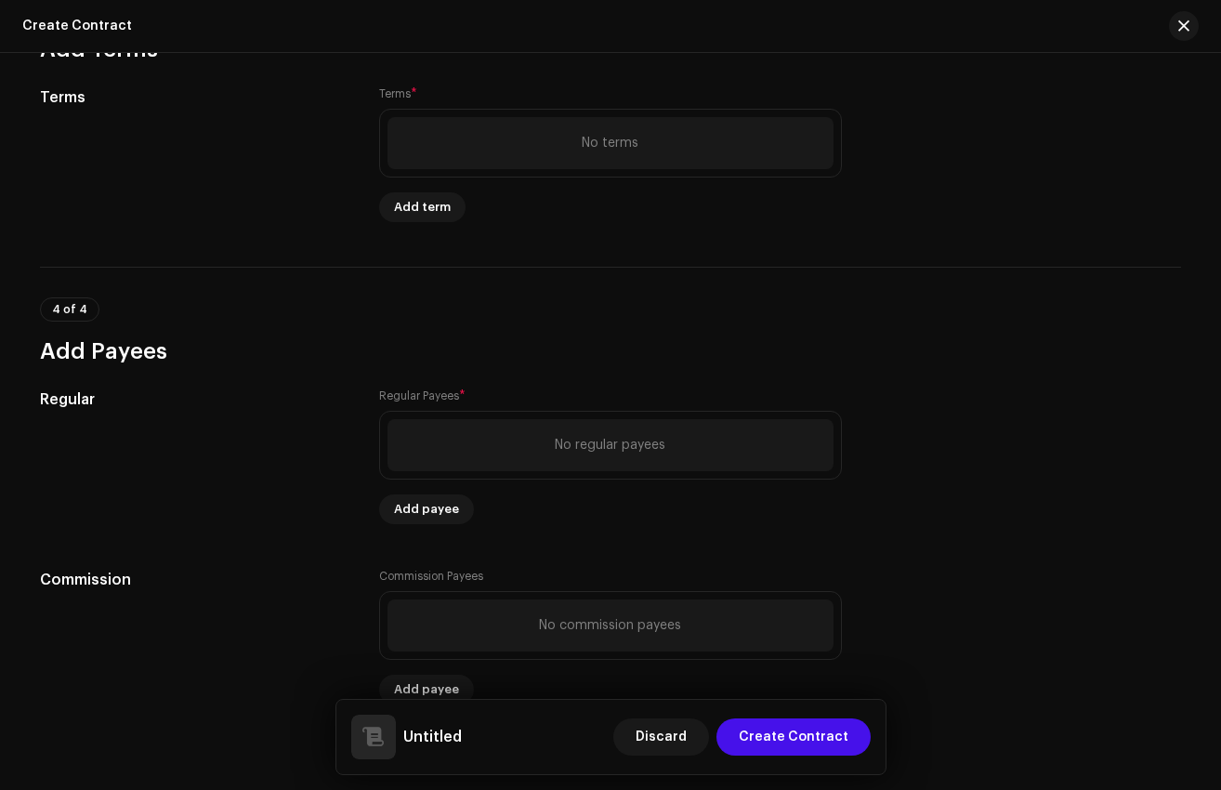
scroll to position [1217, 0]
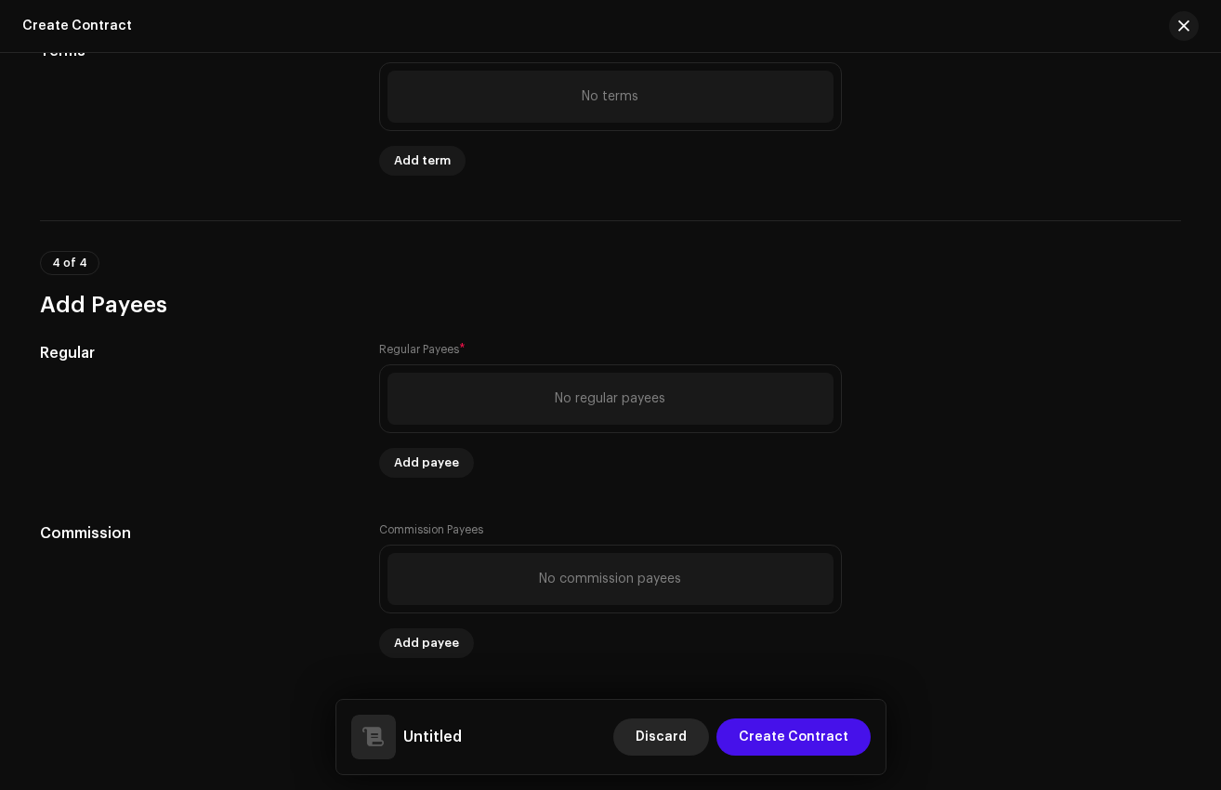
click at [668, 735] on span "Discard" at bounding box center [661, 736] width 51 height 37
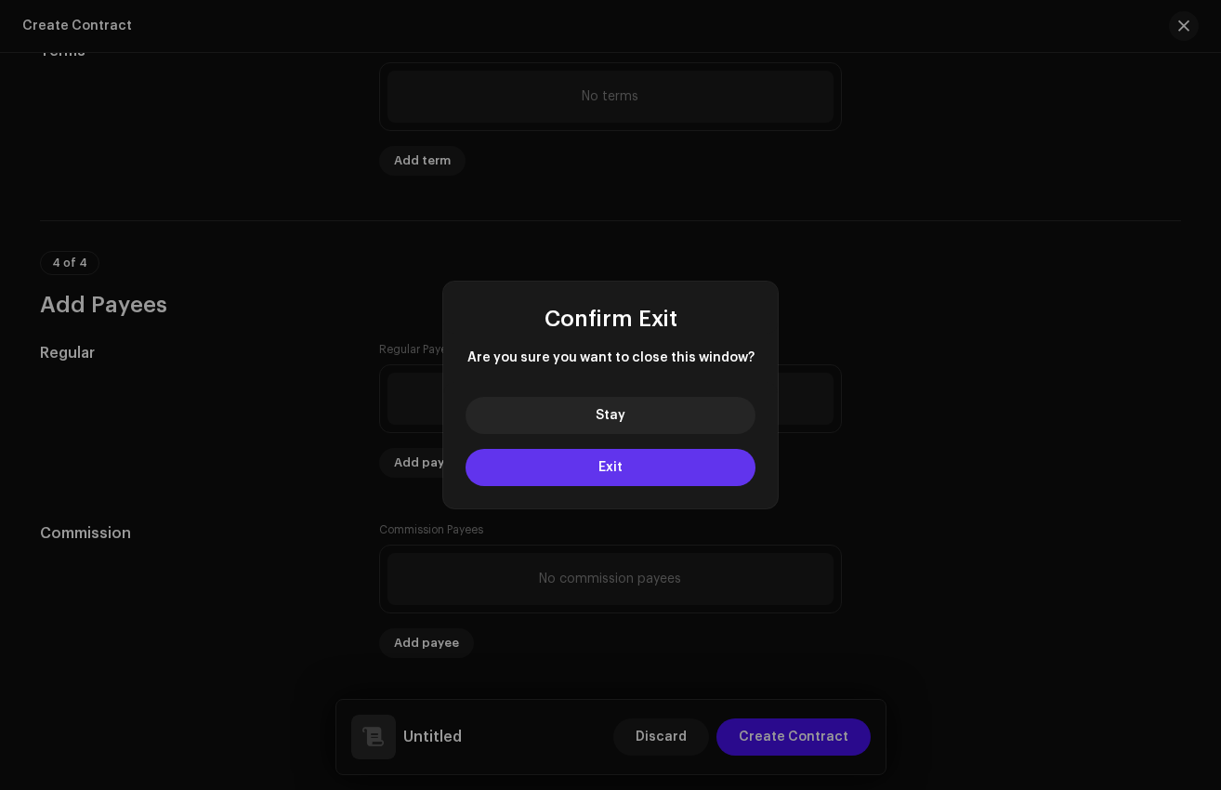
click at [628, 473] on button "Exit" at bounding box center [611, 467] width 290 height 37
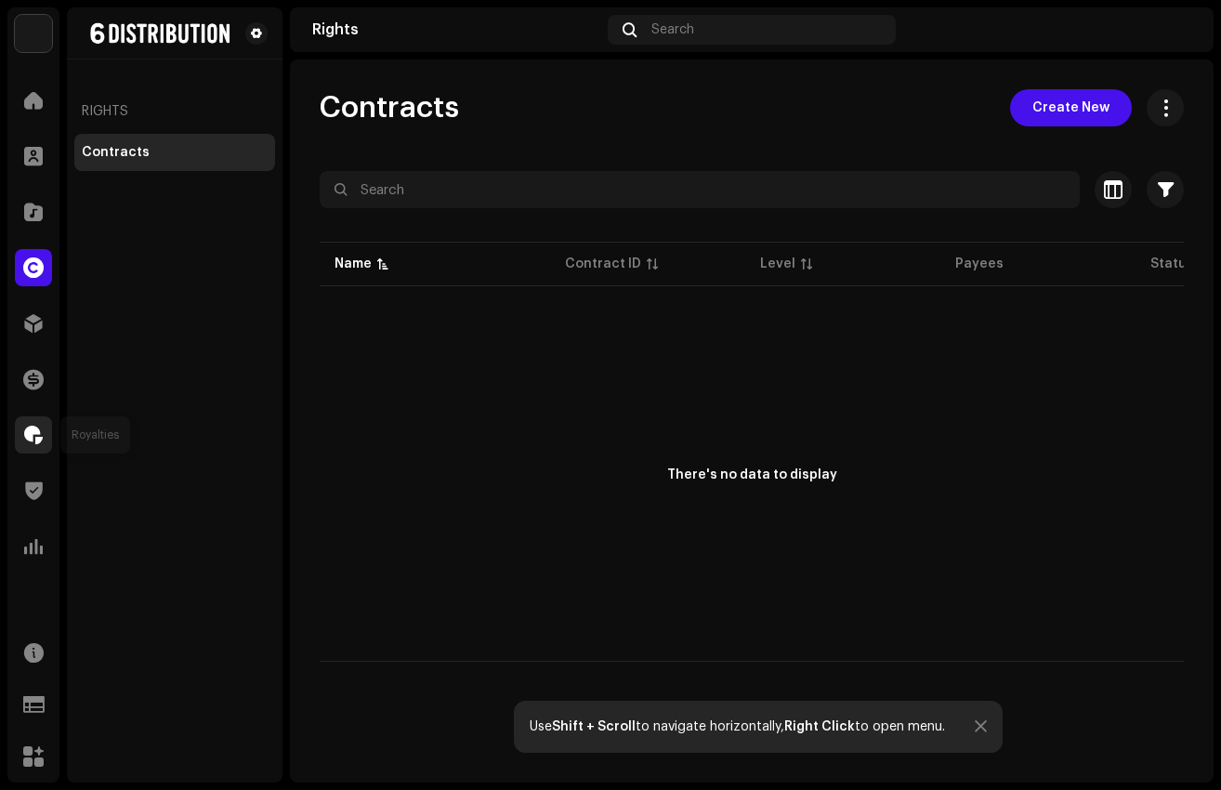
click at [19, 420] on div at bounding box center [33, 434] width 37 height 37
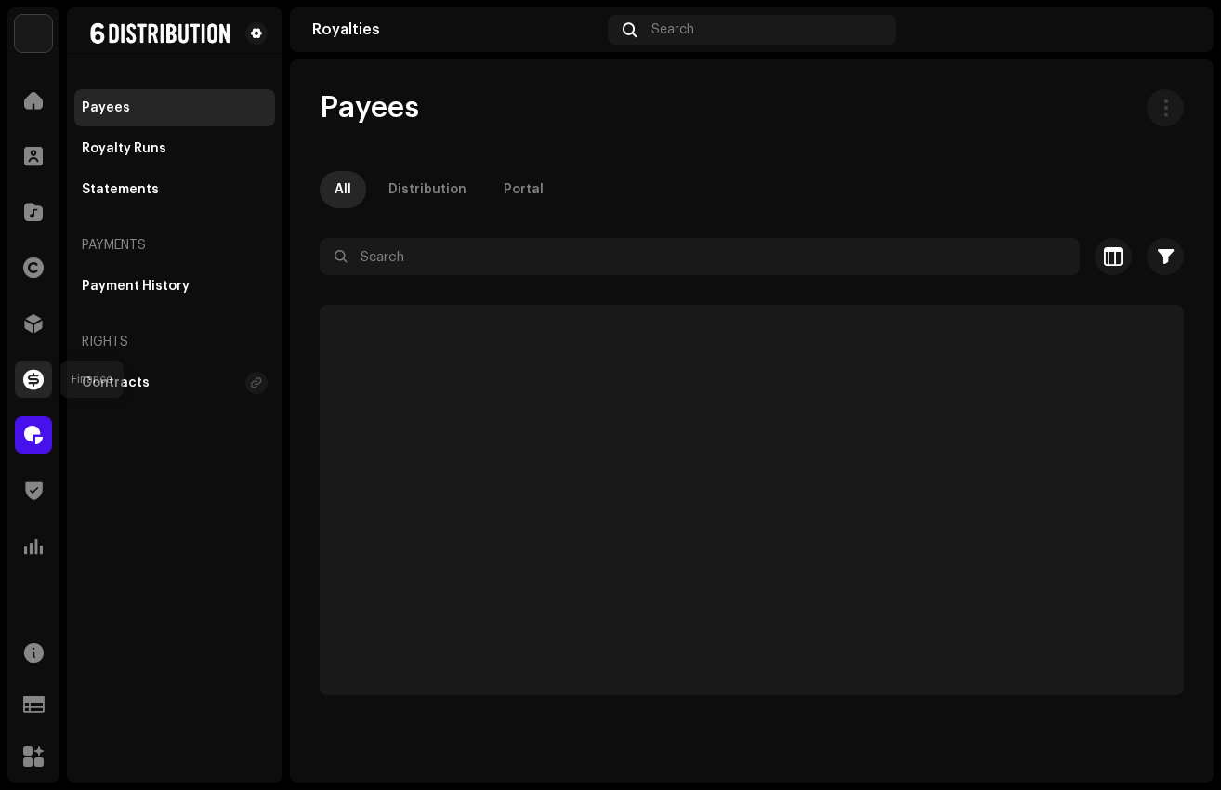
click at [32, 379] on span at bounding box center [33, 379] width 20 height 15
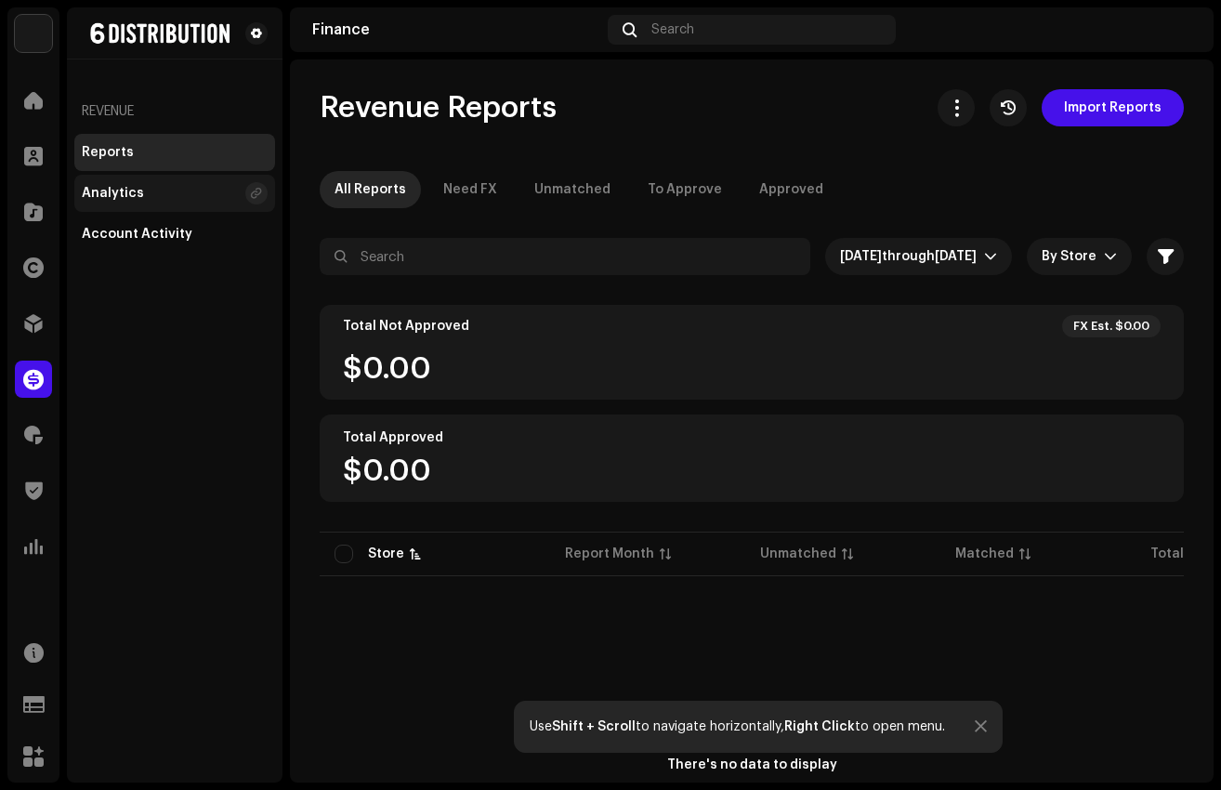
click at [138, 191] on div "Analytics" at bounding box center [113, 193] width 62 height 15
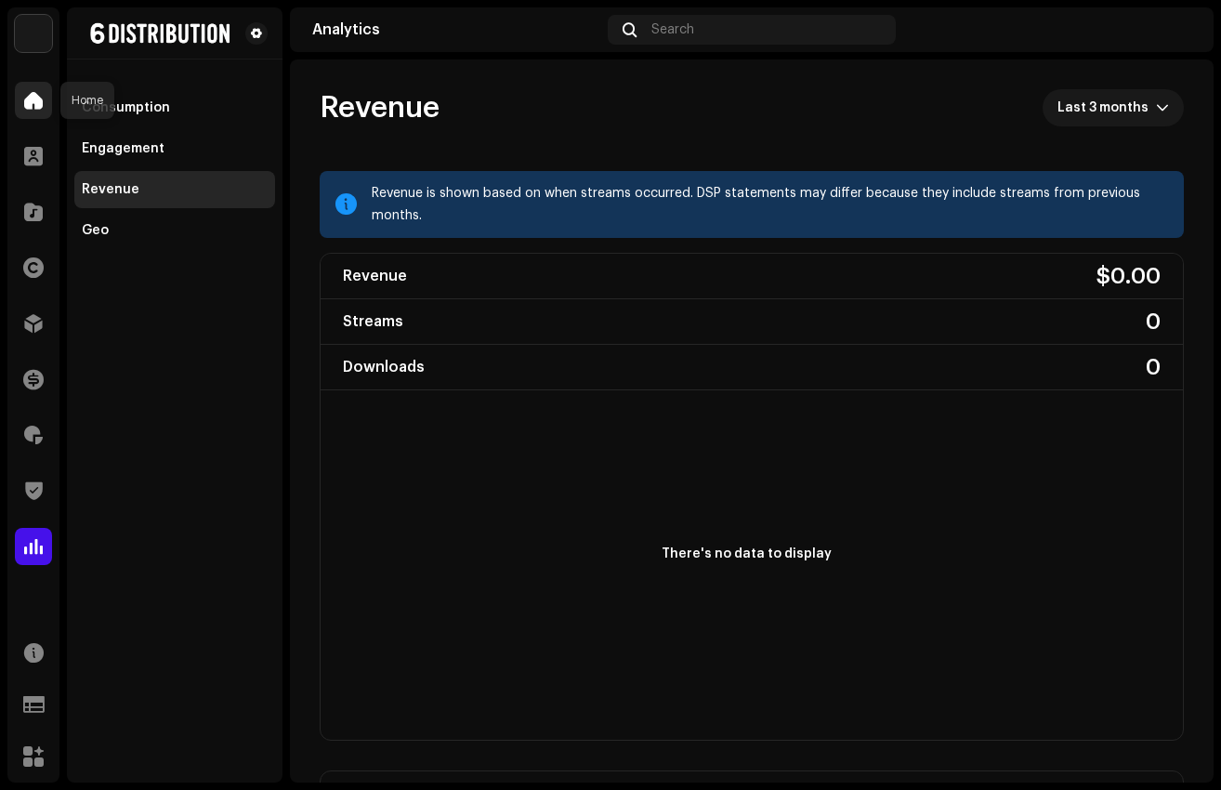
click at [36, 112] on div at bounding box center [33, 100] width 37 height 37
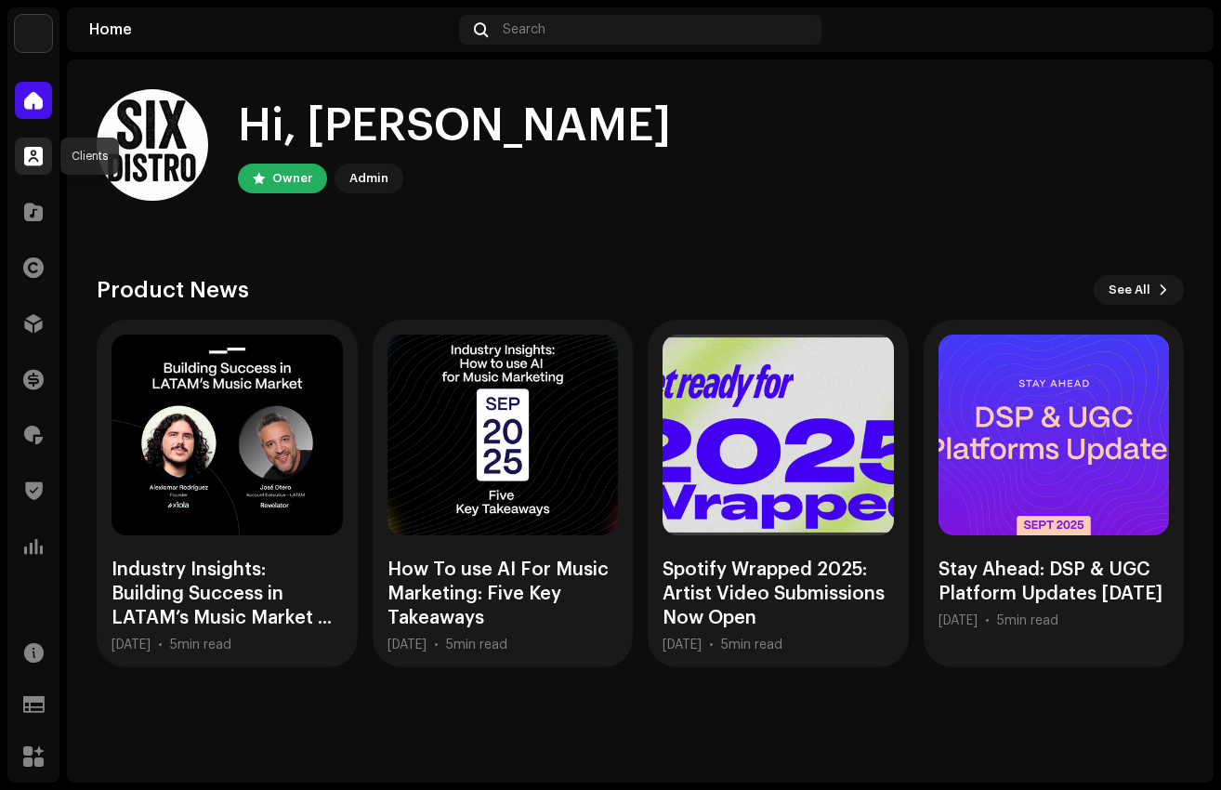
click at [31, 149] on span at bounding box center [33, 156] width 19 height 15
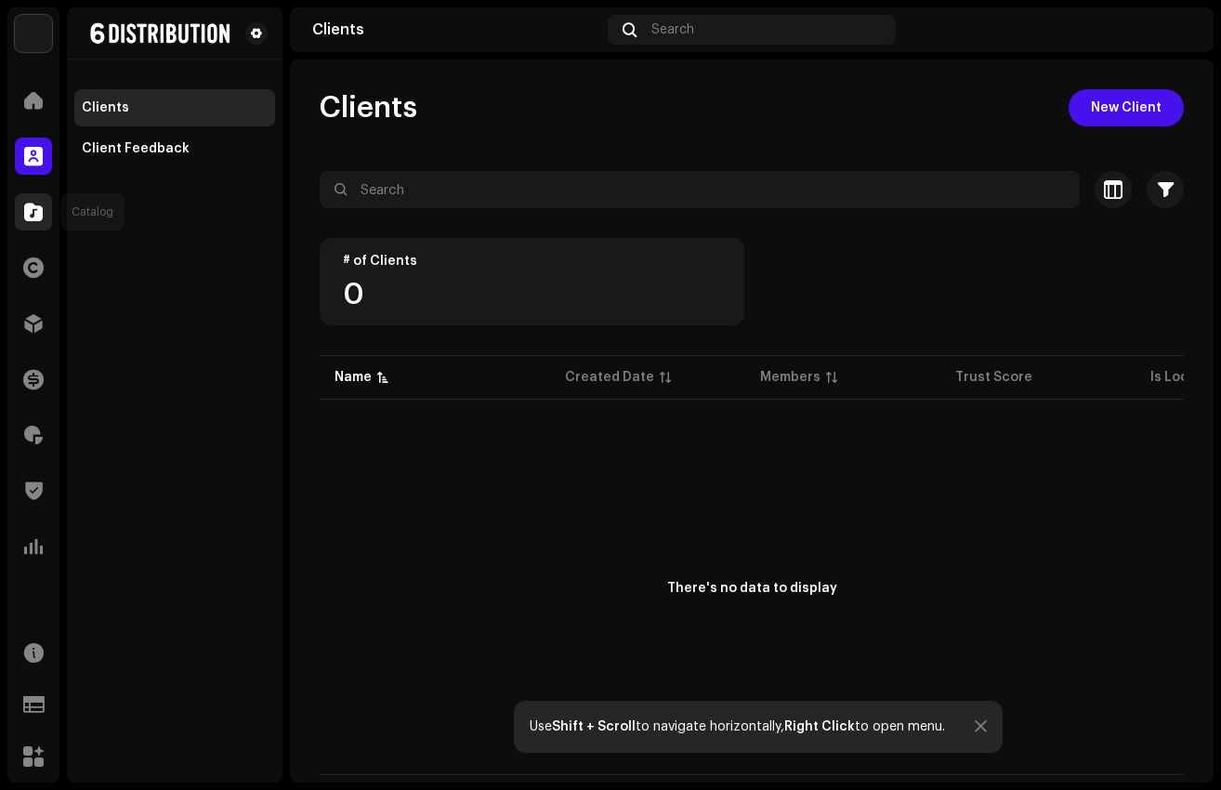
click at [34, 193] on div at bounding box center [33, 211] width 37 height 37
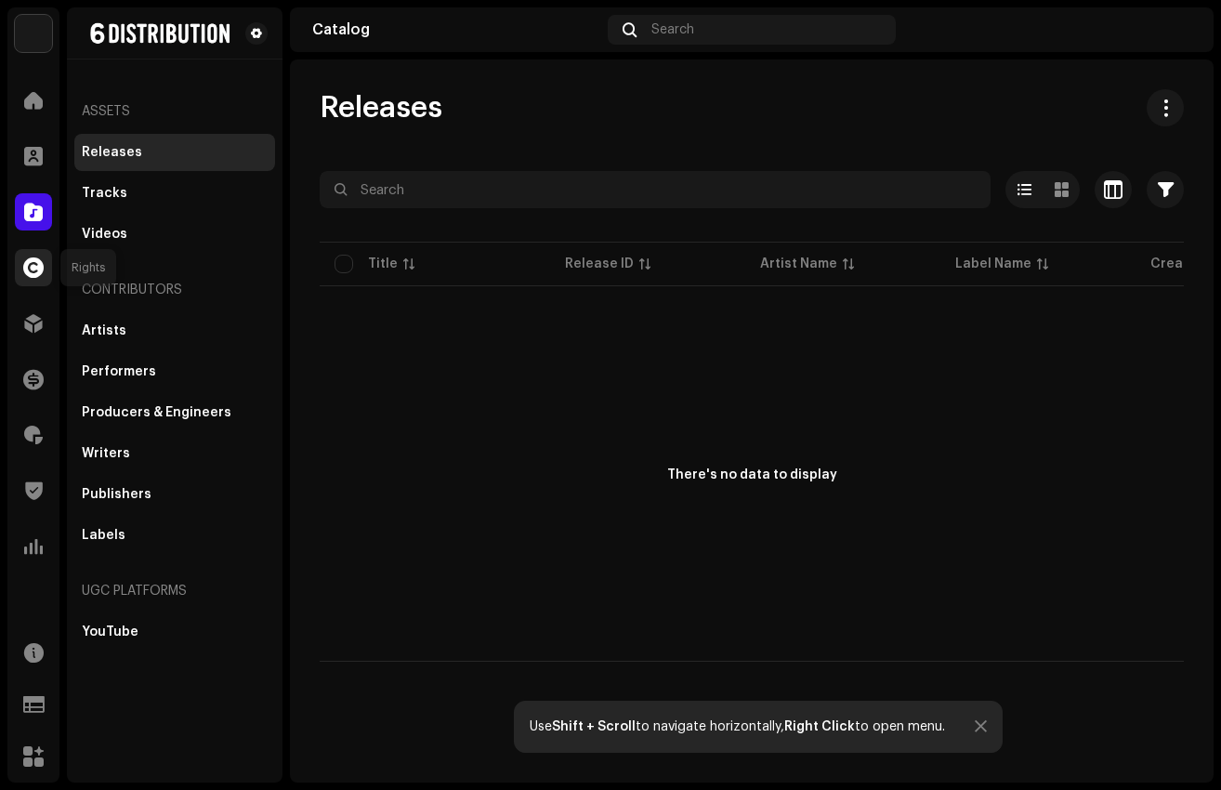
click at [37, 265] on span at bounding box center [33, 267] width 20 height 15
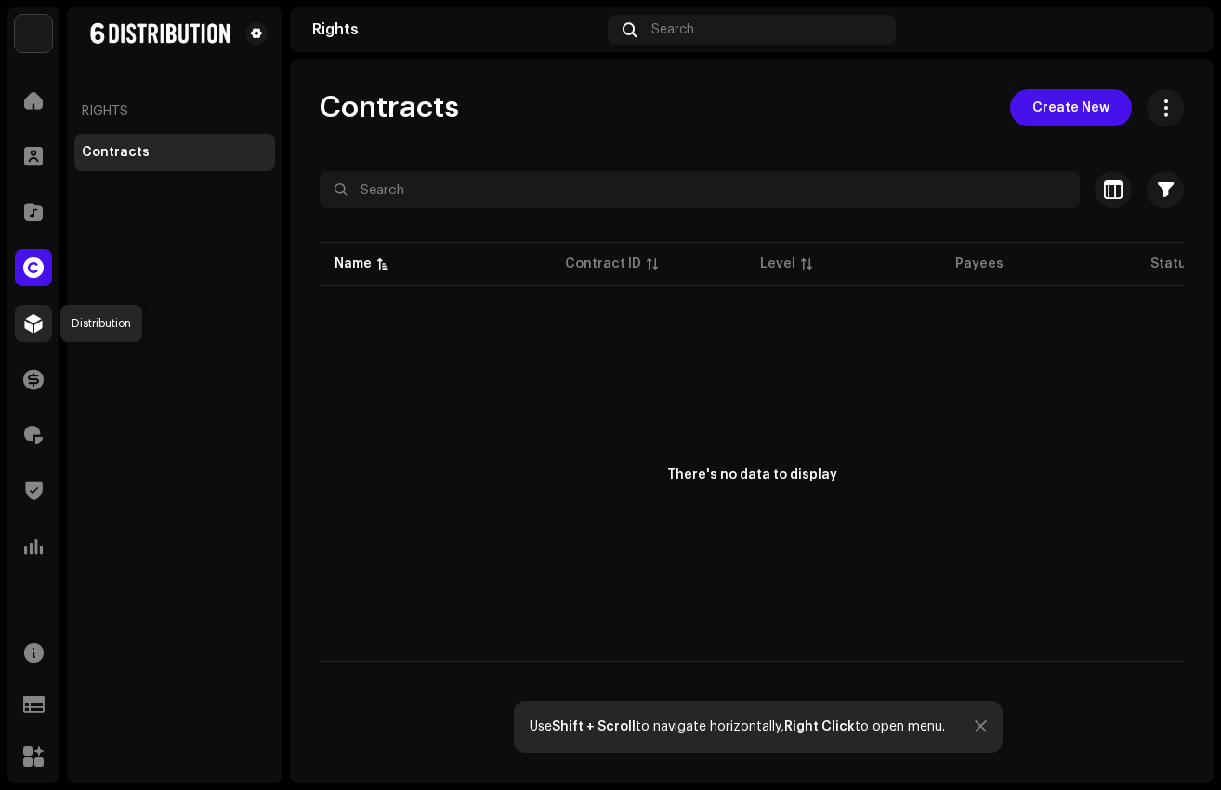
click at [37, 327] on span at bounding box center [33, 323] width 19 height 15
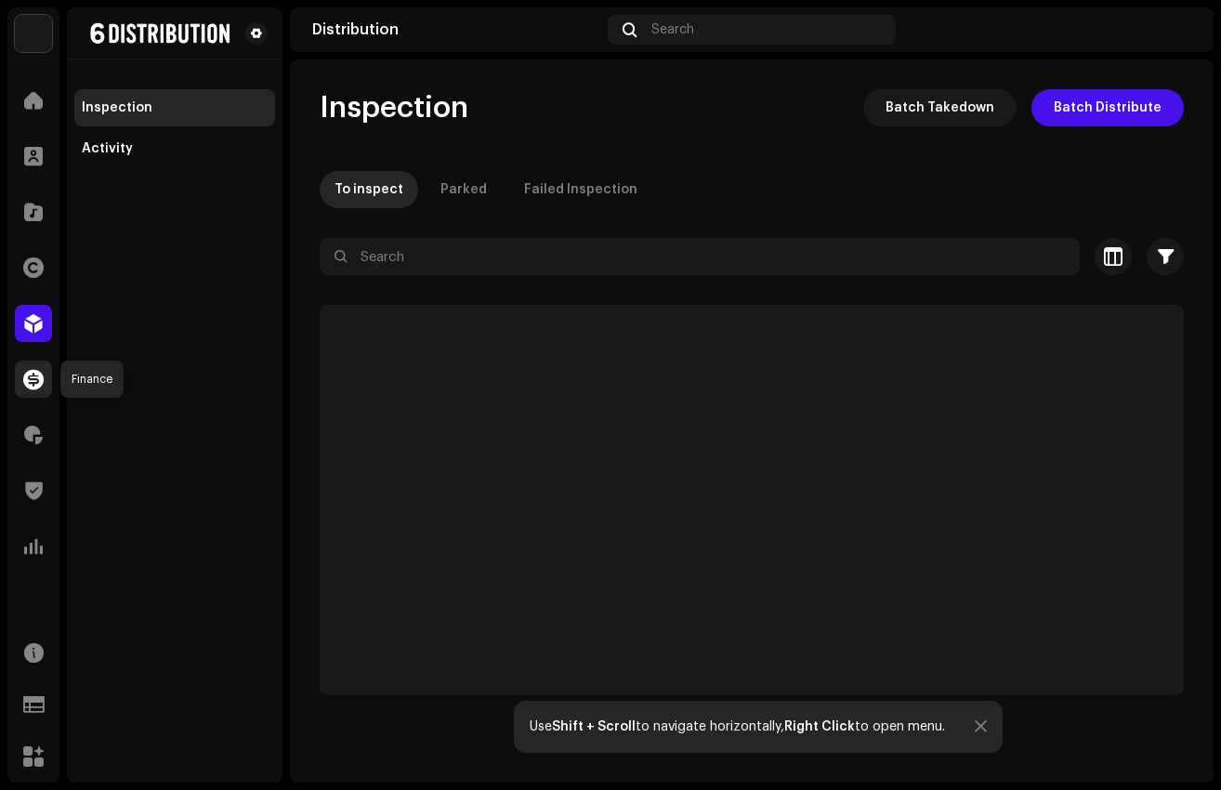
click at [40, 385] on span at bounding box center [33, 379] width 20 height 15
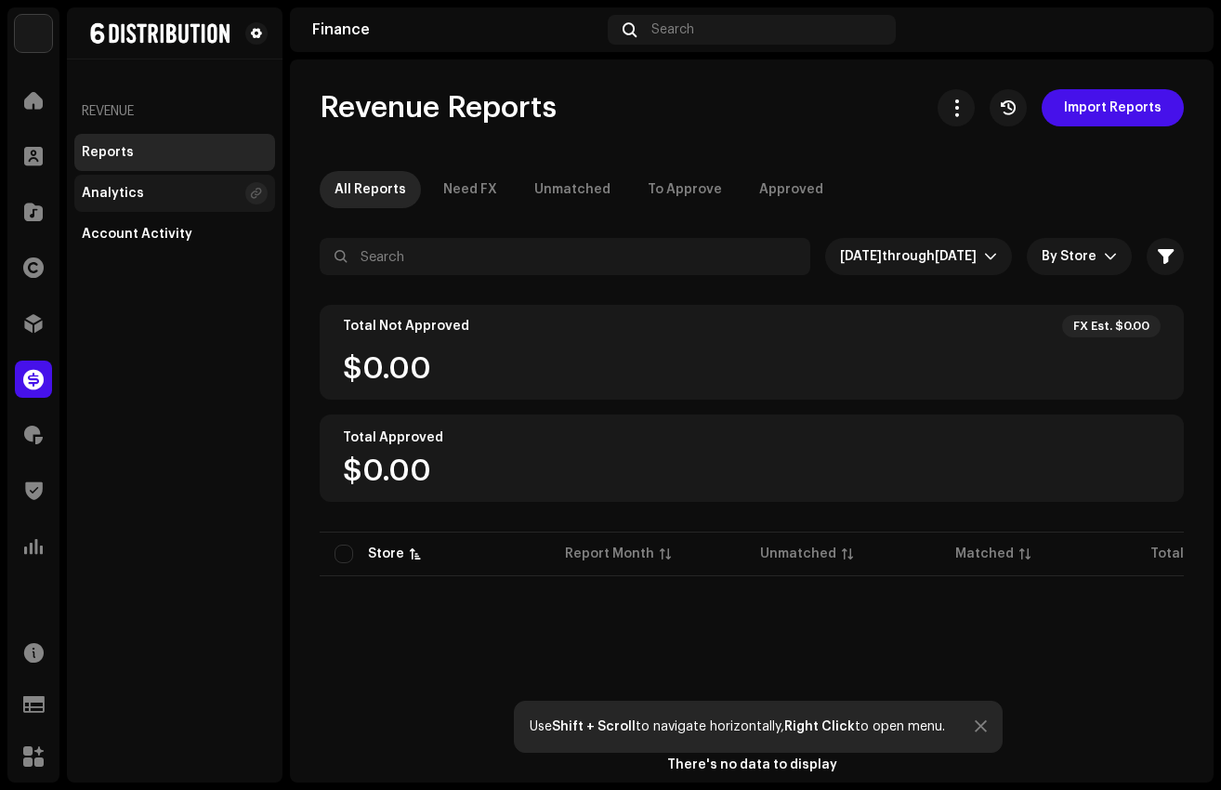
click at [172, 206] on div "Analytics" at bounding box center [174, 193] width 201 height 37
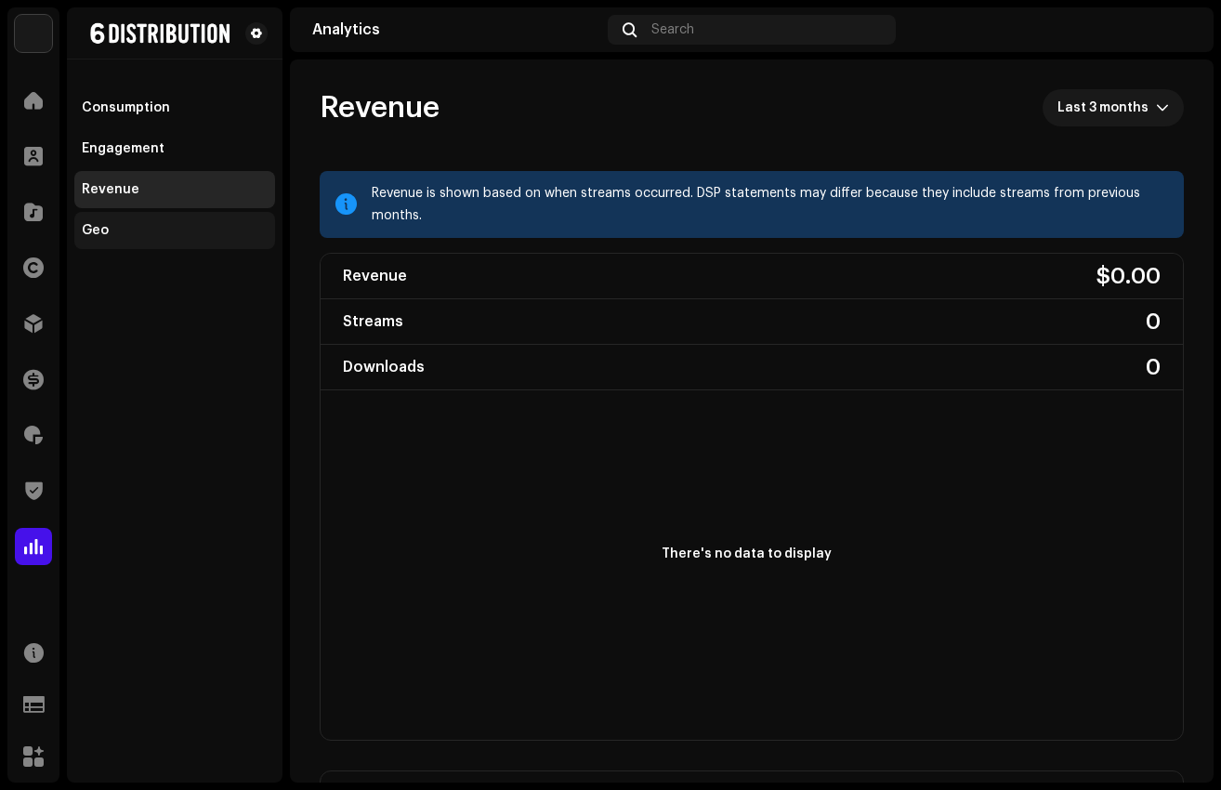
click at [153, 248] on div "Geo" at bounding box center [174, 230] width 201 height 37
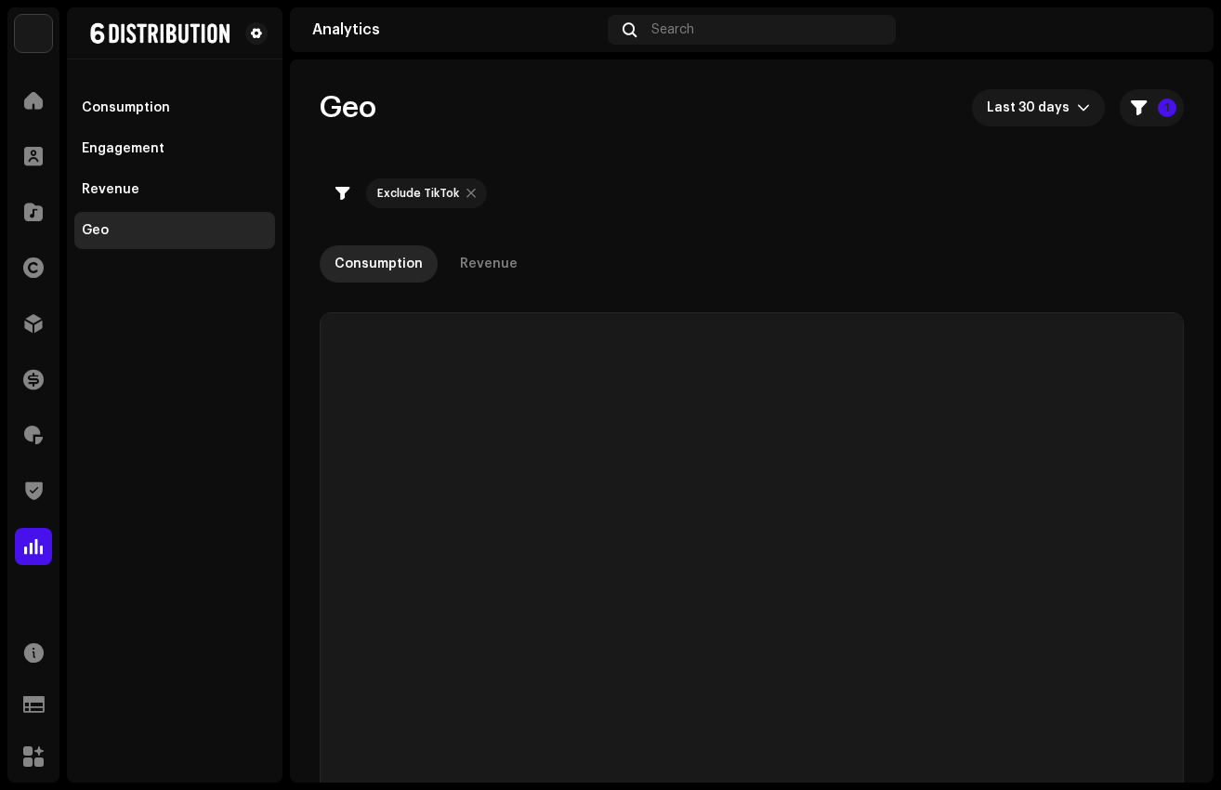
checkbox input "true"
click at [29, 660] on span at bounding box center [34, 652] width 20 height 15
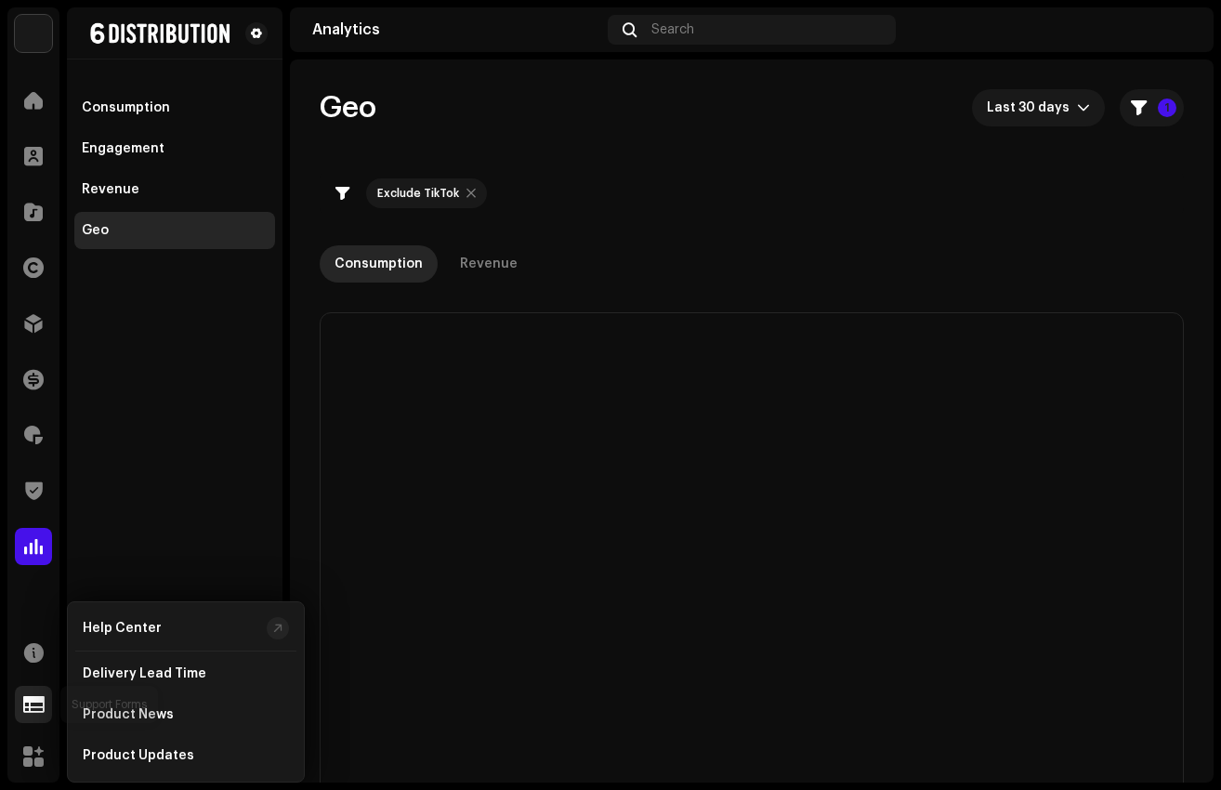
click at [33, 699] on span at bounding box center [33, 704] width 21 height 15
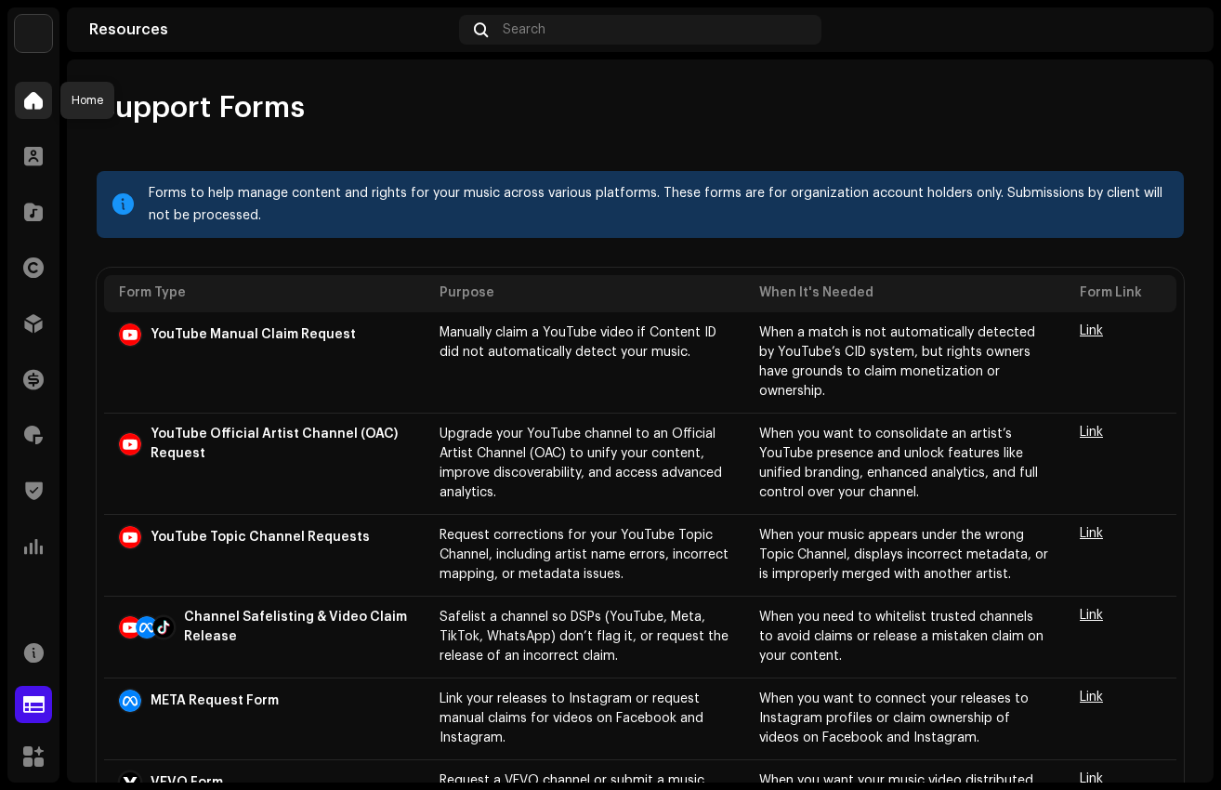
click at [33, 105] on span at bounding box center [33, 100] width 19 height 15
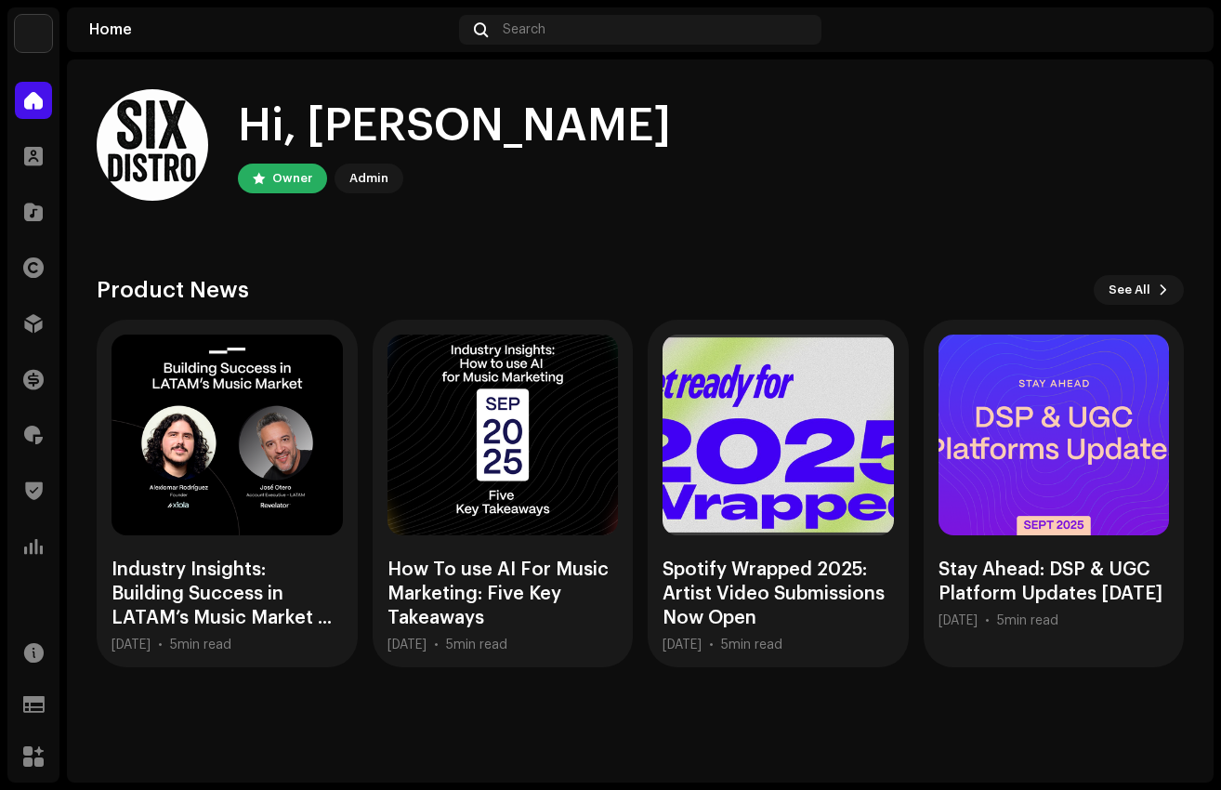
click at [26, 46] on img at bounding box center [33, 33] width 37 height 37
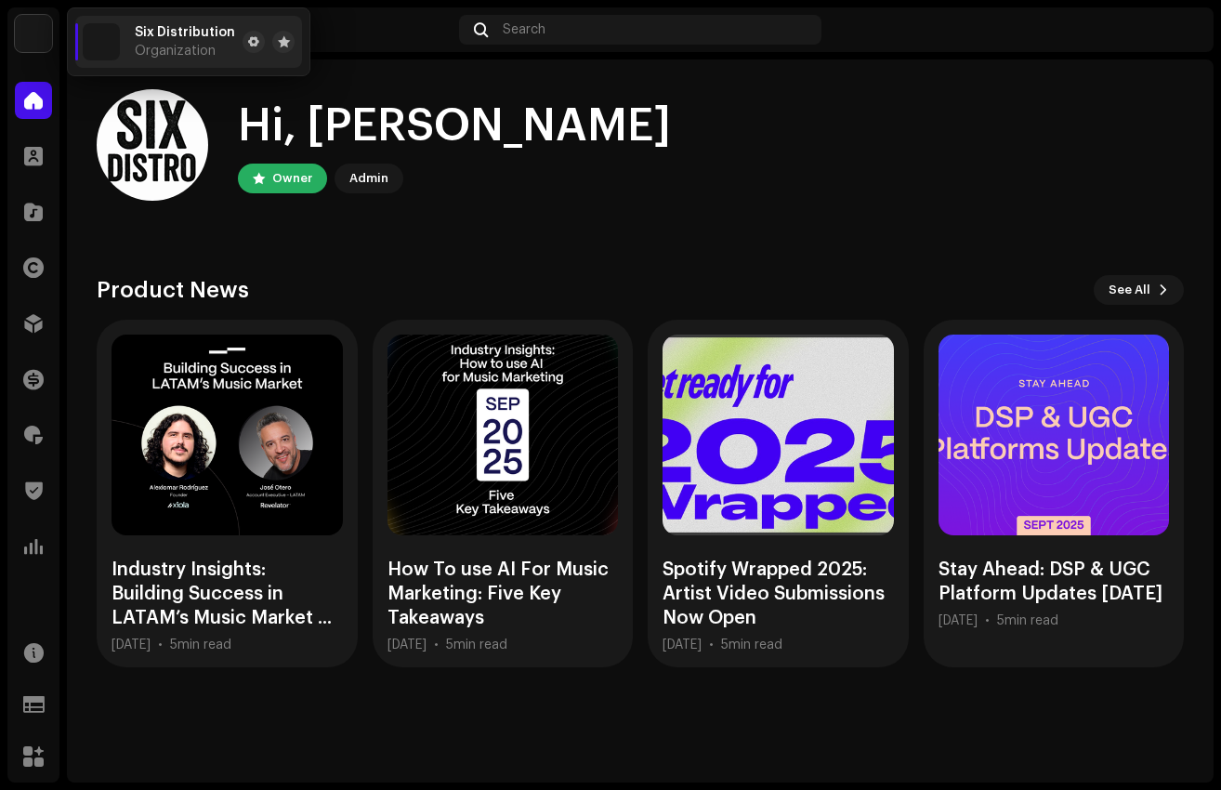
click at [182, 45] on span "Organization" at bounding box center [175, 51] width 81 height 15
click at [182, 27] on span "Six Distribution" at bounding box center [185, 32] width 100 height 15
click at [1119, 57] on navigation-topbar "Home Search" at bounding box center [640, 33] width 1147 height 52
